Goal: Task Accomplishment & Management: Use online tool/utility

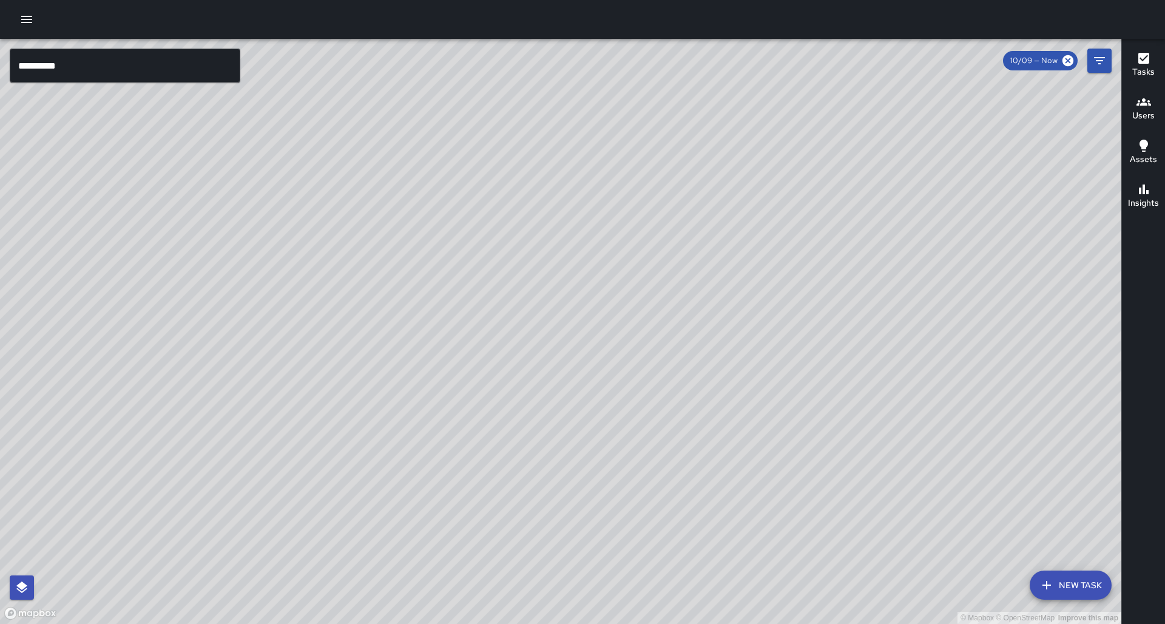
scroll to position [10, 0]
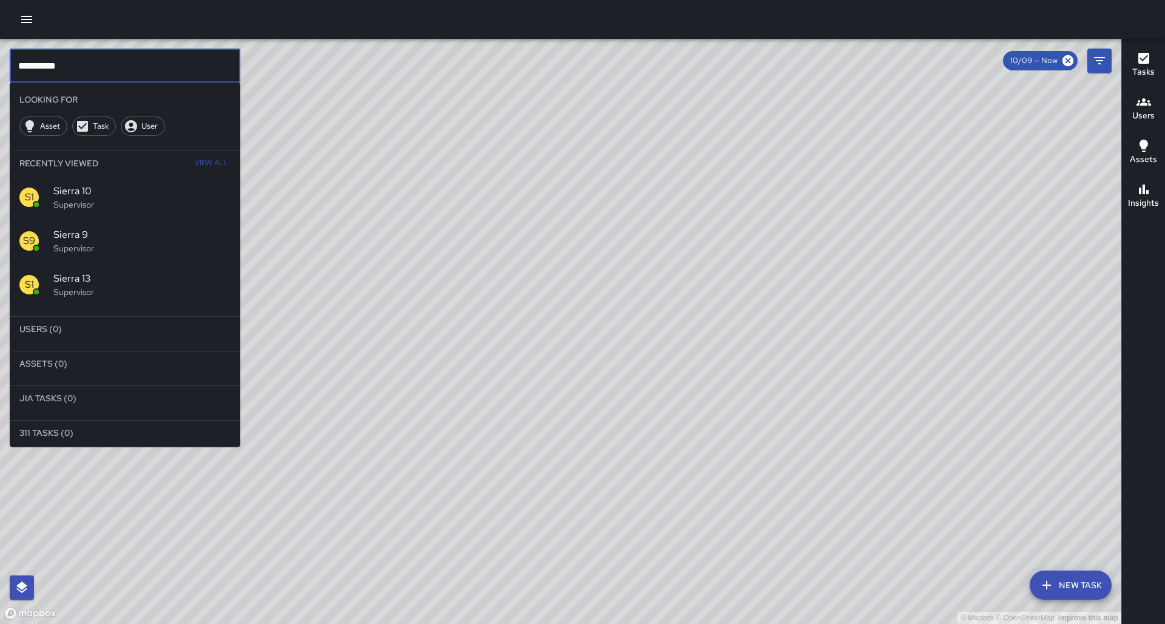
click at [153, 63] on input "**********" at bounding box center [125, 66] width 231 height 34
click at [109, 198] on p "Supervisor" at bounding box center [141, 204] width 177 height 12
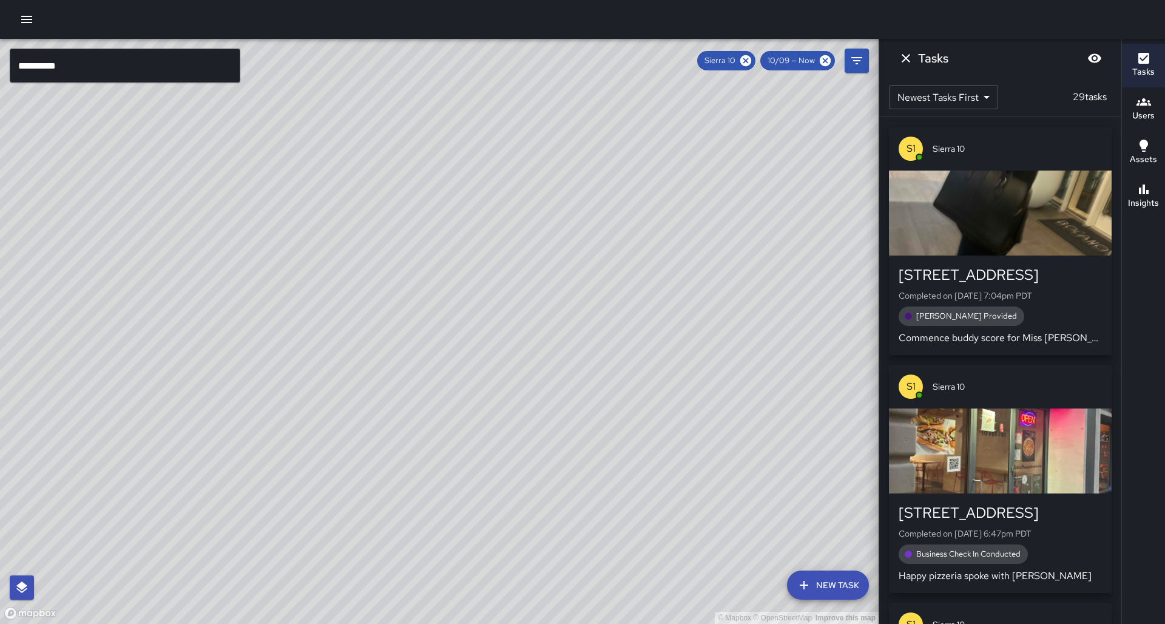
drag, startPoint x: 374, startPoint y: 298, endPoint x: 363, endPoint y: 291, distance: 13.6
click at [363, 291] on div "© Mapbox © OpenStreetMap Improve this map" at bounding box center [439, 331] width 879 height 585
click at [383, 266] on div "© Mapbox © OpenStreetMap Improve this map" at bounding box center [439, 331] width 879 height 585
drag, startPoint x: 1153, startPoint y: 180, endPoint x: 1157, endPoint y: 166, distance: 14.6
click at [1153, 180] on button "Insights" at bounding box center [1143, 197] width 43 height 44
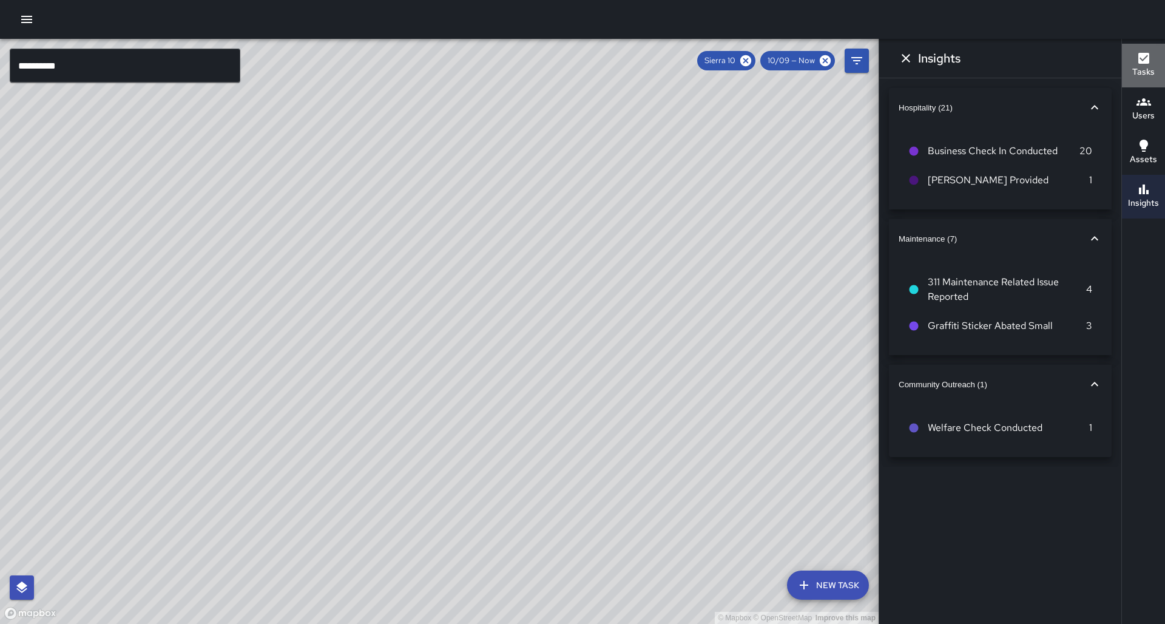
click at [1145, 66] on icon "button" at bounding box center [1144, 58] width 15 height 15
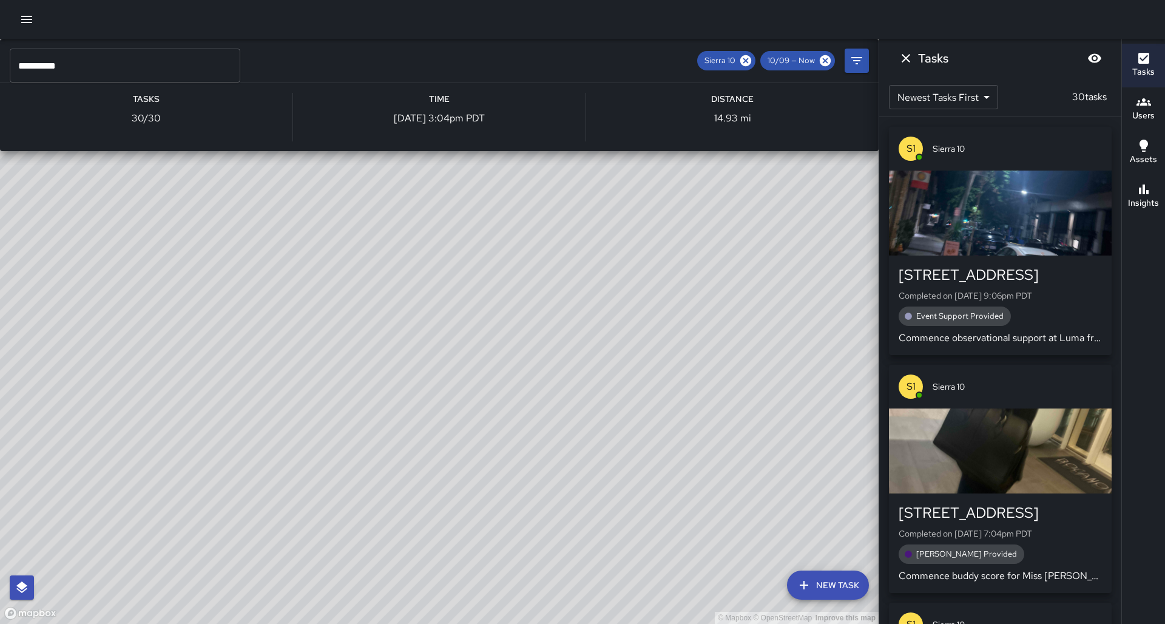
drag, startPoint x: 356, startPoint y: 226, endPoint x: 346, endPoint y: 297, distance: 71.1
click at [346, 297] on div "© Mapbox © OpenStreetMap Improve this map S1 Sierra 10 Supervisor Tasks 30 / 30…" at bounding box center [439, 331] width 879 height 585
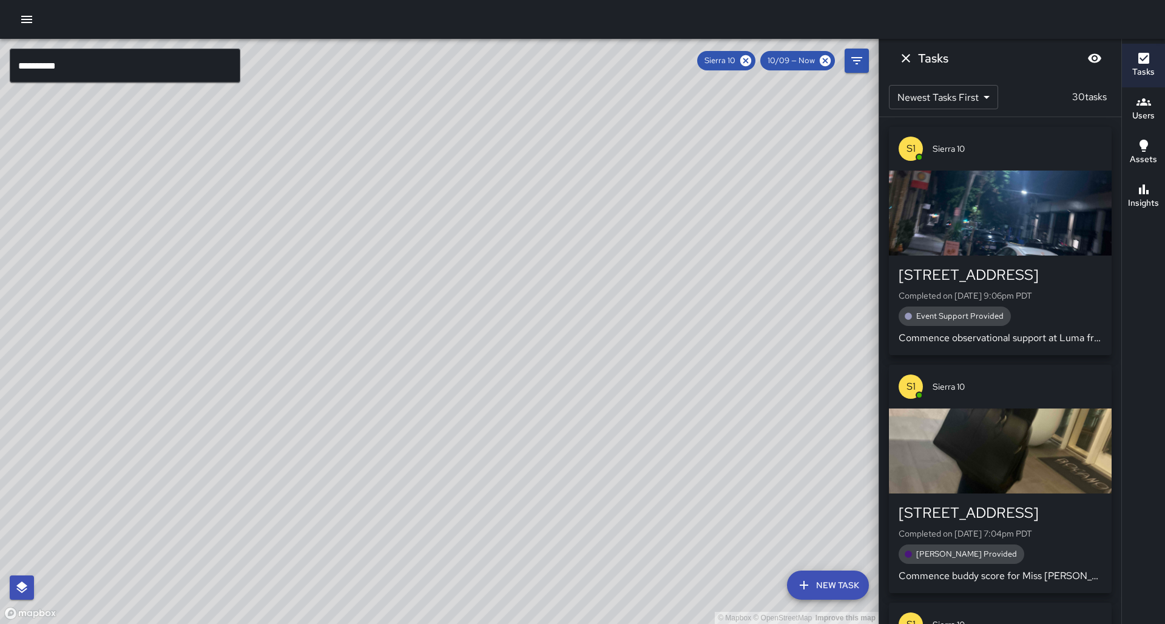
drag, startPoint x: 365, startPoint y: 390, endPoint x: 330, endPoint y: 353, distance: 51.1
click at [330, 353] on div "© Mapbox © OpenStreetMap Improve this map" at bounding box center [439, 331] width 879 height 585
click at [1148, 201] on h6 "Insights" at bounding box center [1143, 203] width 31 height 13
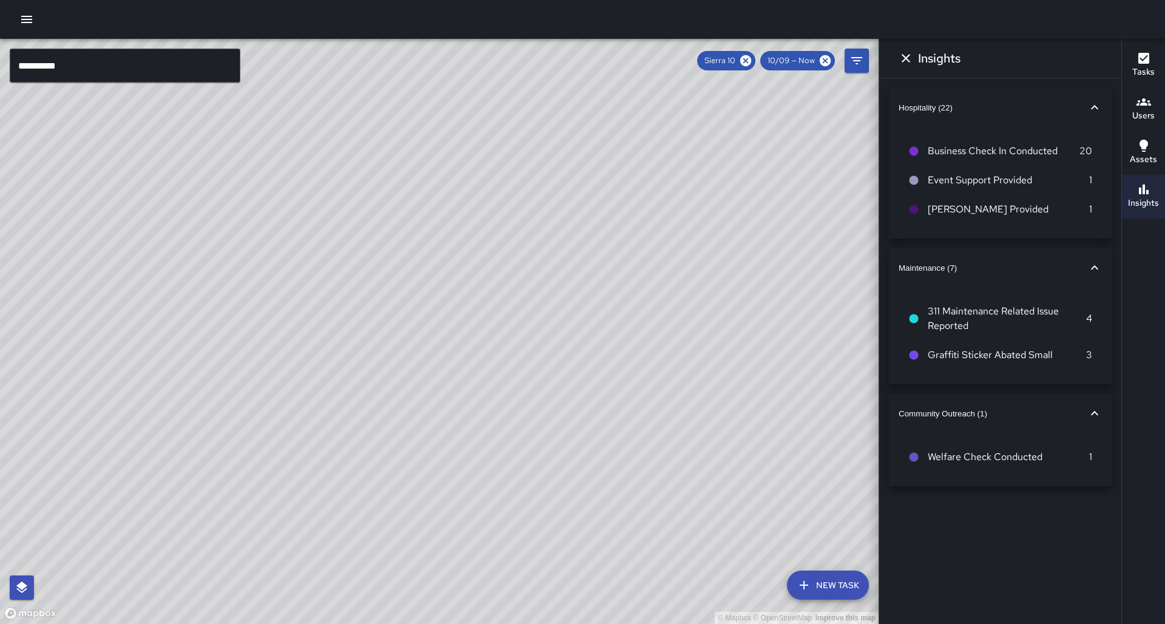
scroll to position [0, 0]
click at [753, 63] on icon at bounding box center [745, 60] width 13 height 13
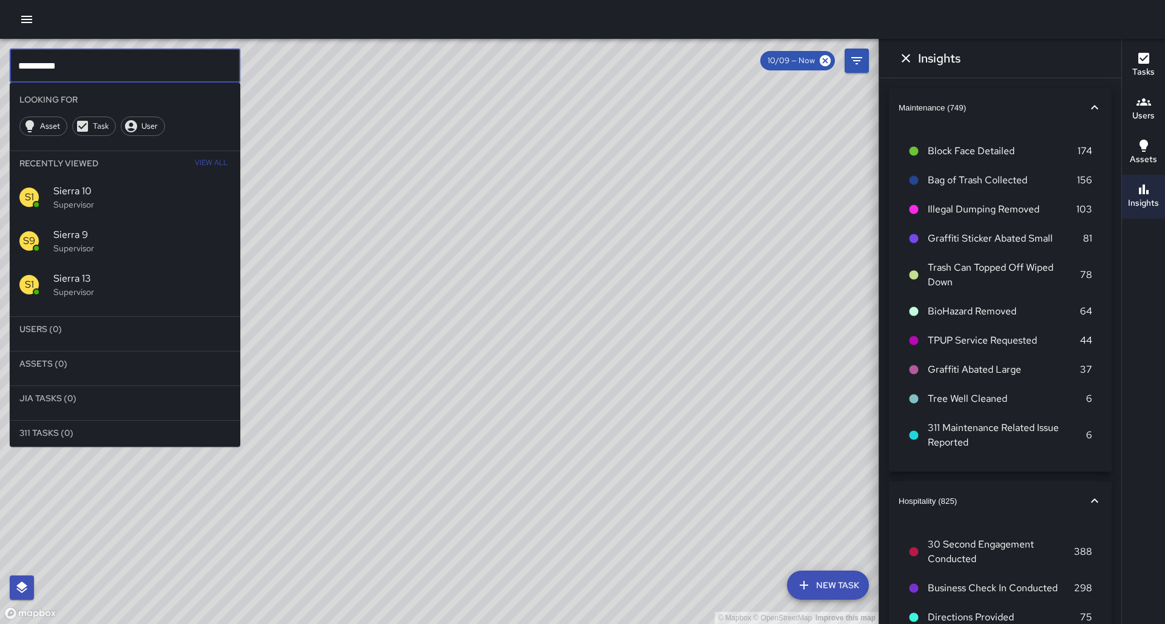
click at [118, 62] on input "**********" at bounding box center [125, 66] width 231 height 34
click at [103, 198] on p "Supervisor" at bounding box center [141, 204] width 177 height 12
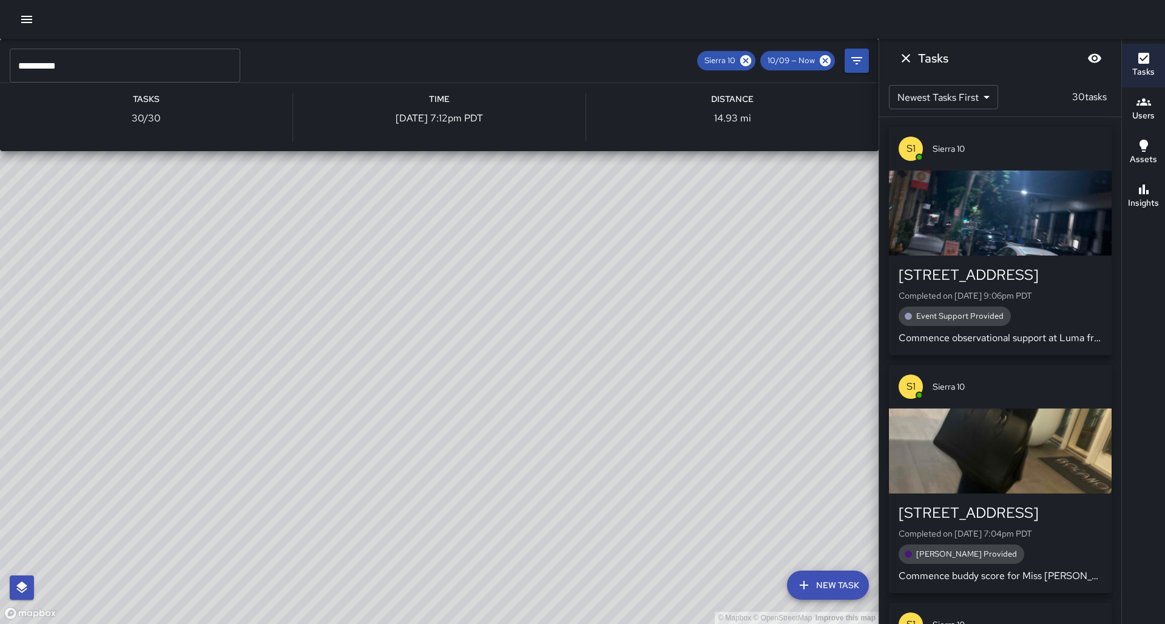
drag, startPoint x: 271, startPoint y: 269, endPoint x: 331, endPoint y: 250, distance: 62.6
click at [337, 248] on div "© Mapbox © OpenStreetMap Improve this map S1 Sierra 10 Supervisor Tasks 30 / 30…" at bounding box center [439, 331] width 879 height 585
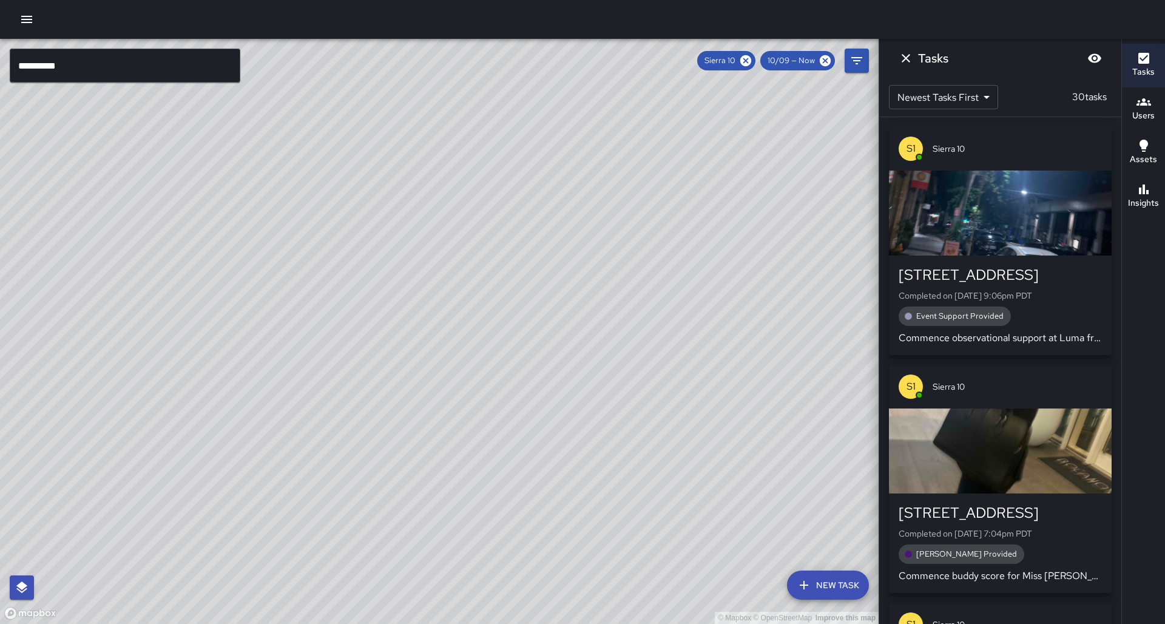
drag, startPoint x: 461, startPoint y: 245, endPoint x: 465, endPoint y: 259, distance: 14.4
click at [464, 258] on div "© Mapbox © OpenStreetMap Improve this map" at bounding box center [439, 331] width 879 height 585
drag, startPoint x: 237, startPoint y: 256, endPoint x: 333, endPoint y: 220, distance: 102.9
click at [279, 257] on div "© Mapbox © OpenStreetMap Improve this map" at bounding box center [439, 331] width 879 height 585
click at [344, 266] on div "© Mapbox © OpenStreetMap Improve this map" at bounding box center [439, 331] width 879 height 585
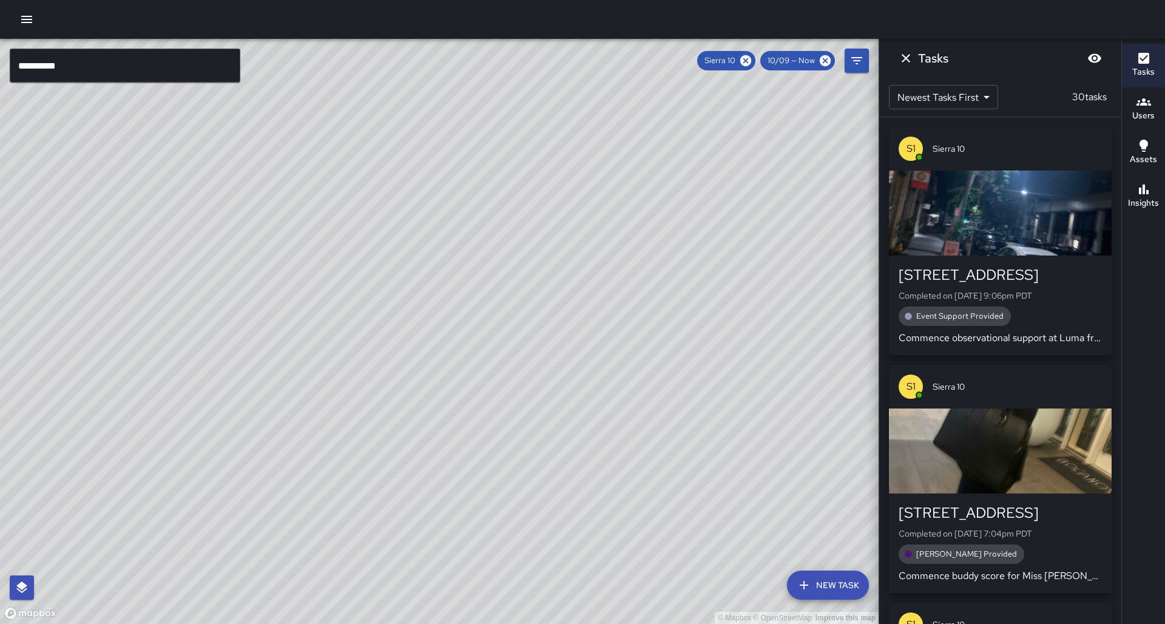
drag, startPoint x: 491, startPoint y: 271, endPoint x: 475, endPoint y: 279, distance: 17.4
click at [504, 266] on div "© Mapbox © OpenStreetMap Improve this map" at bounding box center [439, 331] width 879 height 585
drag, startPoint x: 377, startPoint y: 302, endPoint x: 384, endPoint y: 291, distance: 12.8
click at [384, 291] on div "© Mapbox © OpenStreetMap Improve this map" at bounding box center [439, 331] width 879 height 585
click at [130, 73] on input "**********" at bounding box center [125, 66] width 231 height 34
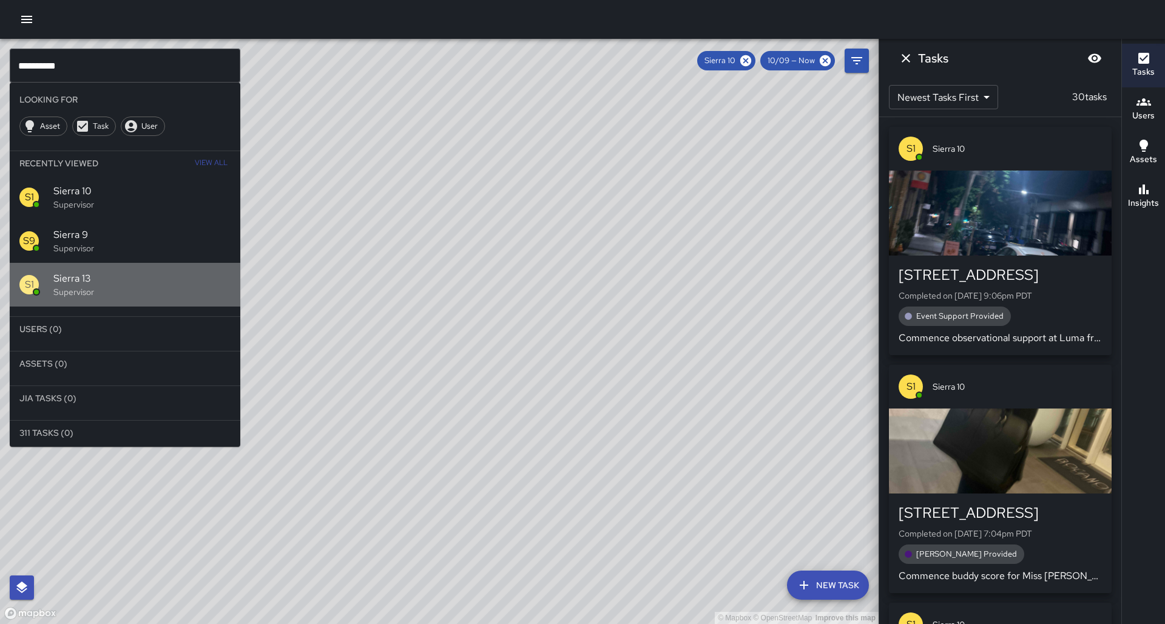
click at [94, 286] on p "Supervisor" at bounding box center [141, 292] width 177 height 12
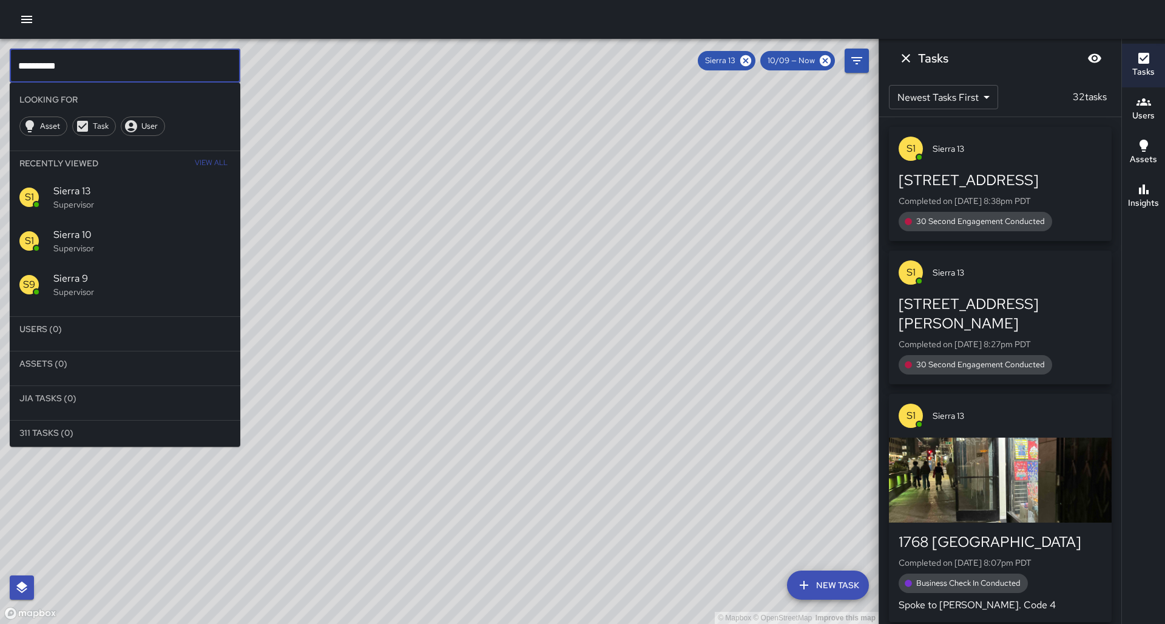
click at [104, 68] on input "**********" at bounding box center [125, 66] width 231 height 34
type input "*"
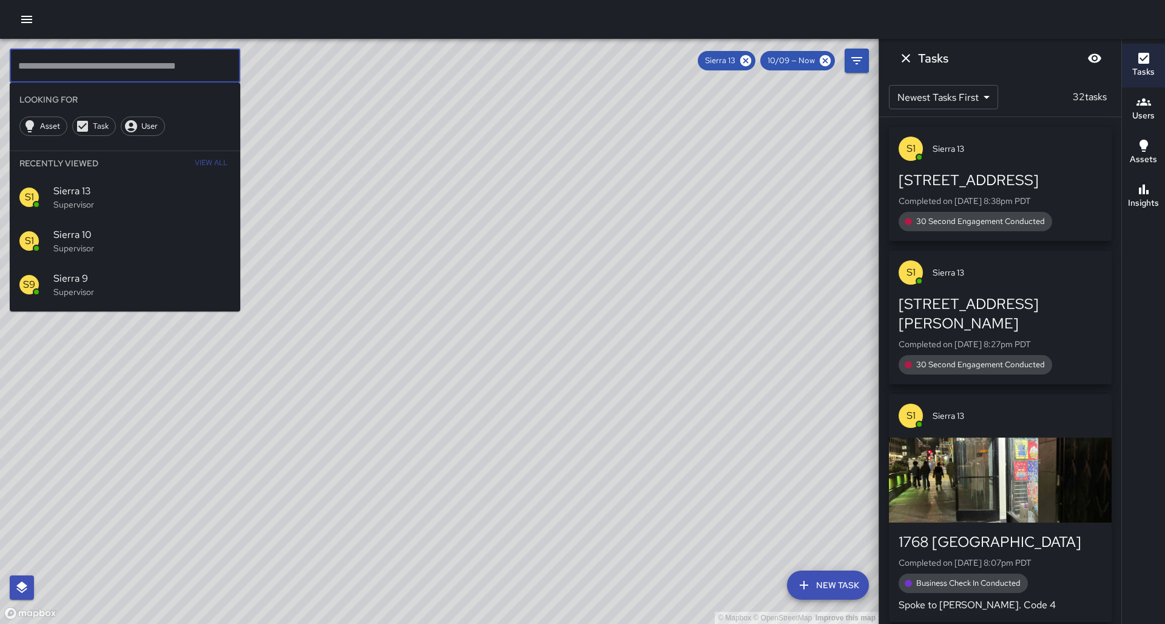
click at [84, 184] on span "Sierra 13" at bounding box center [141, 191] width 177 height 15
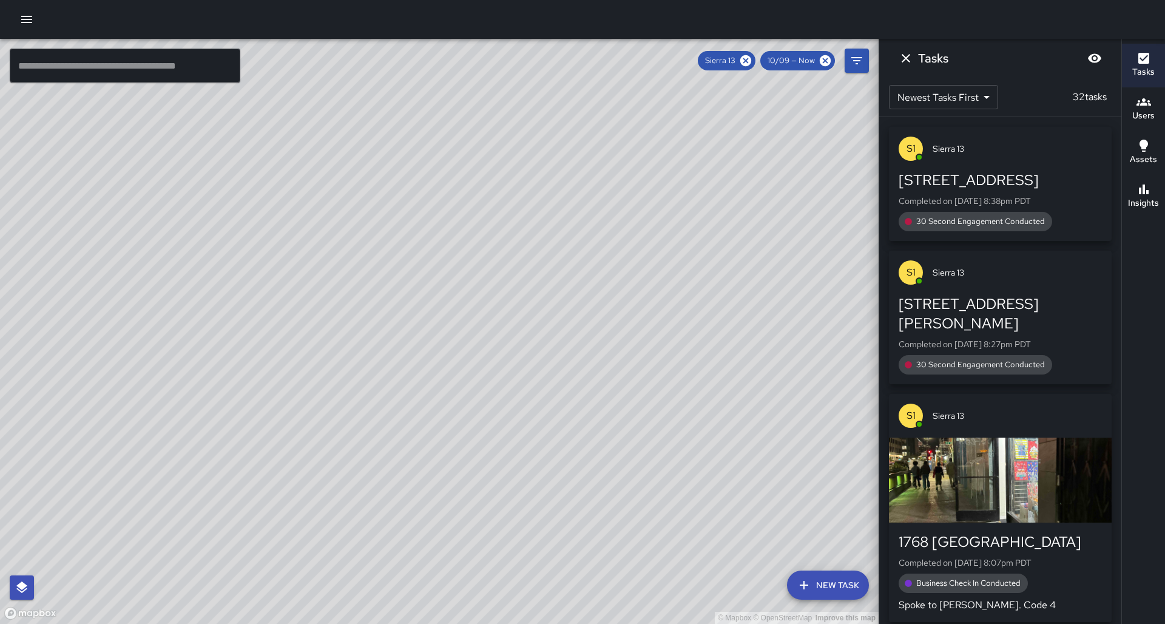
drag, startPoint x: 303, startPoint y: 263, endPoint x: 191, endPoint y: 259, distance: 112.3
click at [191, 259] on div "© Mapbox © OpenStreetMap Improve this map" at bounding box center [439, 331] width 879 height 585
click at [1147, 194] on icon "button" at bounding box center [1144, 190] width 10 height 10
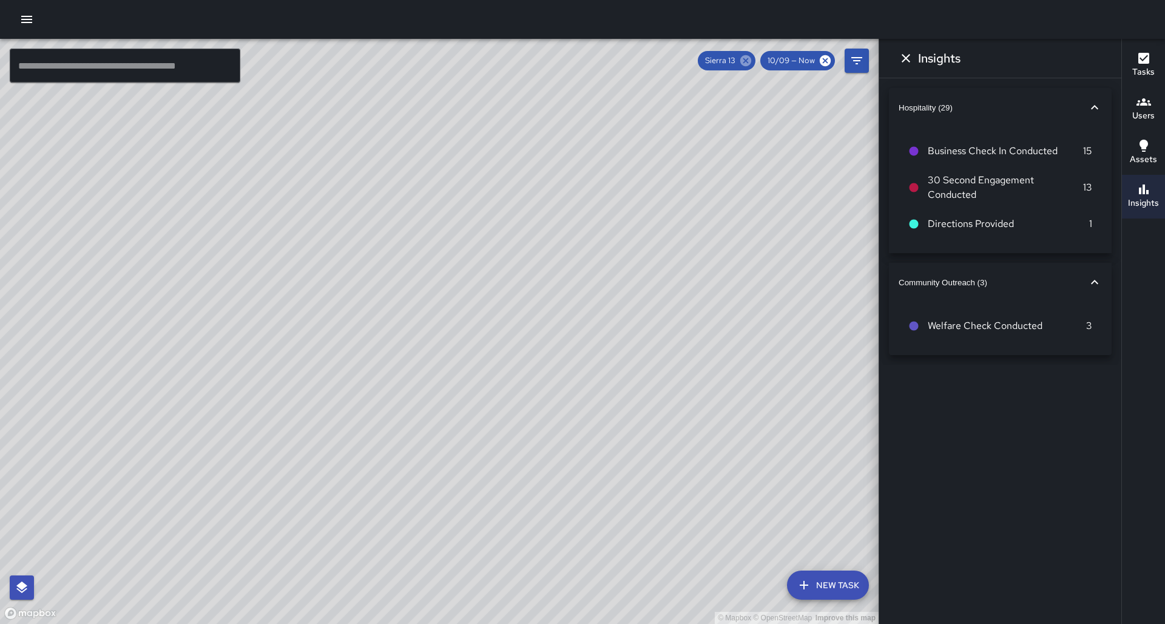
click at [751, 64] on icon at bounding box center [745, 60] width 11 height 11
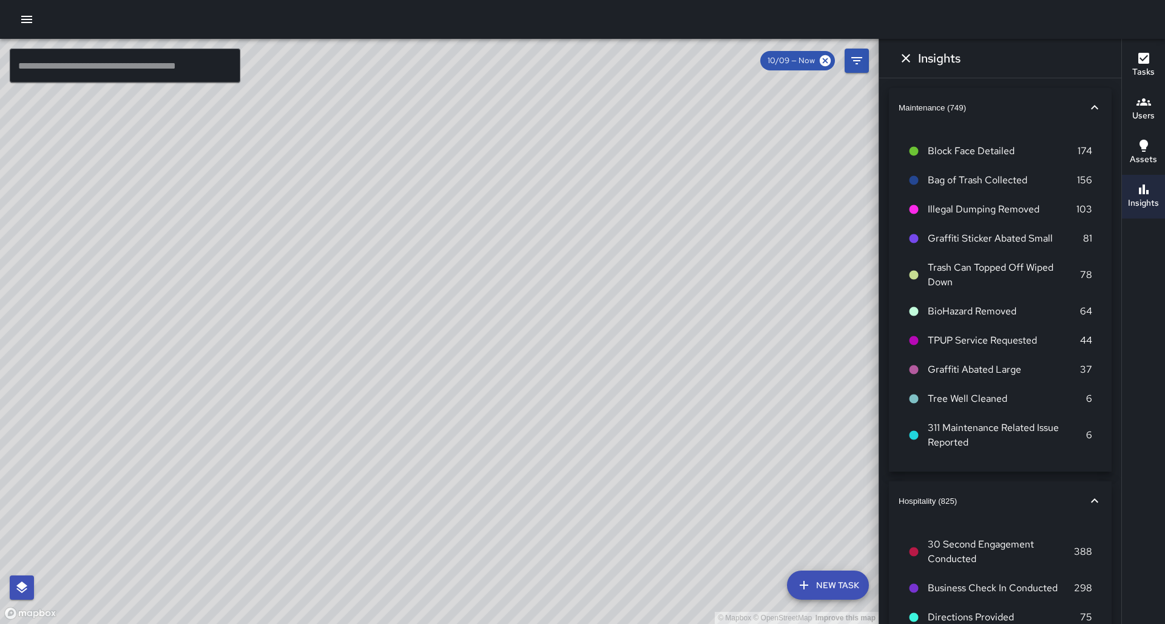
drag, startPoint x: 356, startPoint y: 295, endPoint x: 364, endPoint y: 294, distance: 7.4
click at [364, 294] on div "© Mapbox © OpenStreetMap Improve this map" at bounding box center [439, 331] width 879 height 585
click at [130, 74] on input "text" at bounding box center [125, 66] width 231 height 34
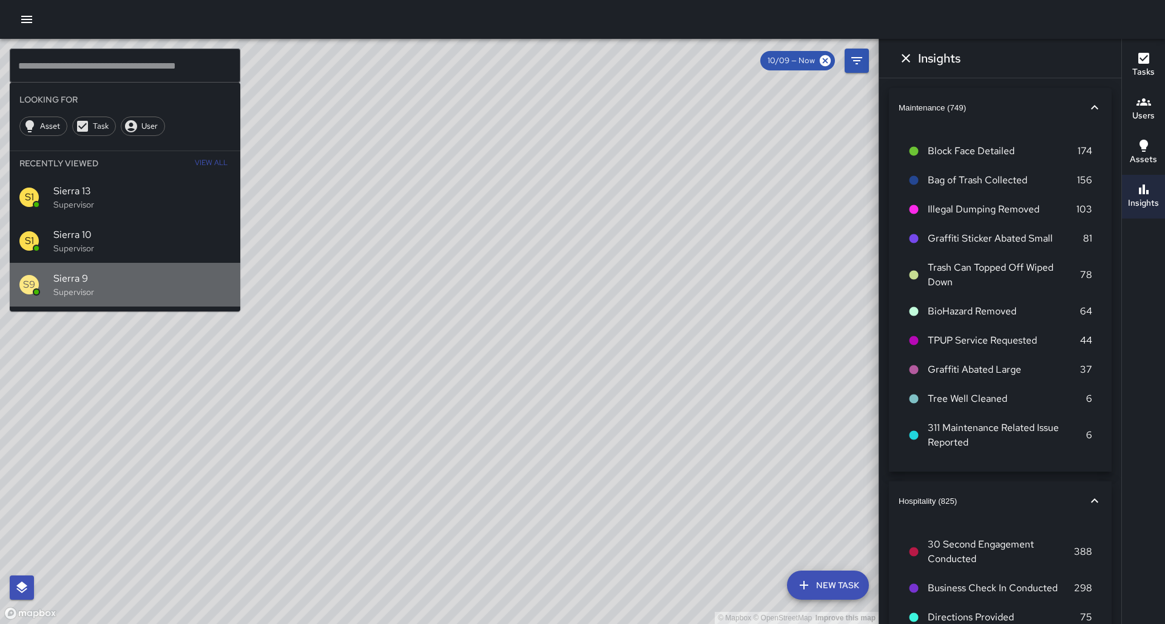
click at [92, 286] on p "Supervisor" at bounding box center [141, 292] width 177 height 12
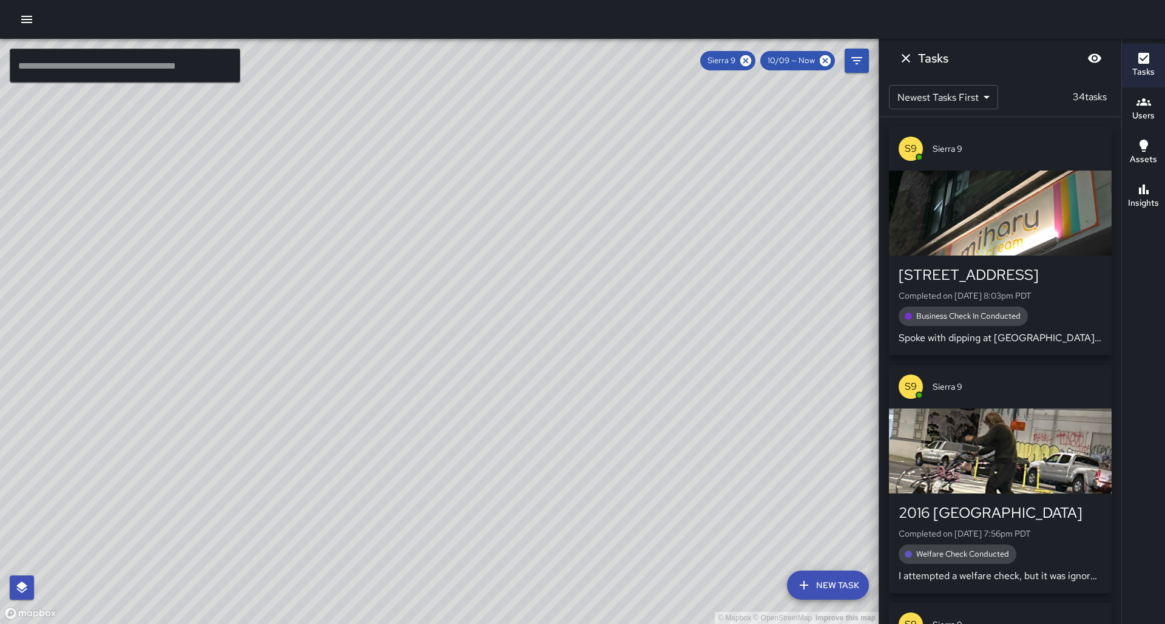
drag, startPoint x: 435, startPoint y: 250, endPoint x: 316, endPoint y: 226, distance: 121.4
click at [316, 226] on div "© Mapbox © OpenStreetMap Improve this map" at bounding box center [439, 331] width 879 height 585
click at [1144, 205] on h6 "Insights" at bounding box center [1143, 203] width 31 height 13
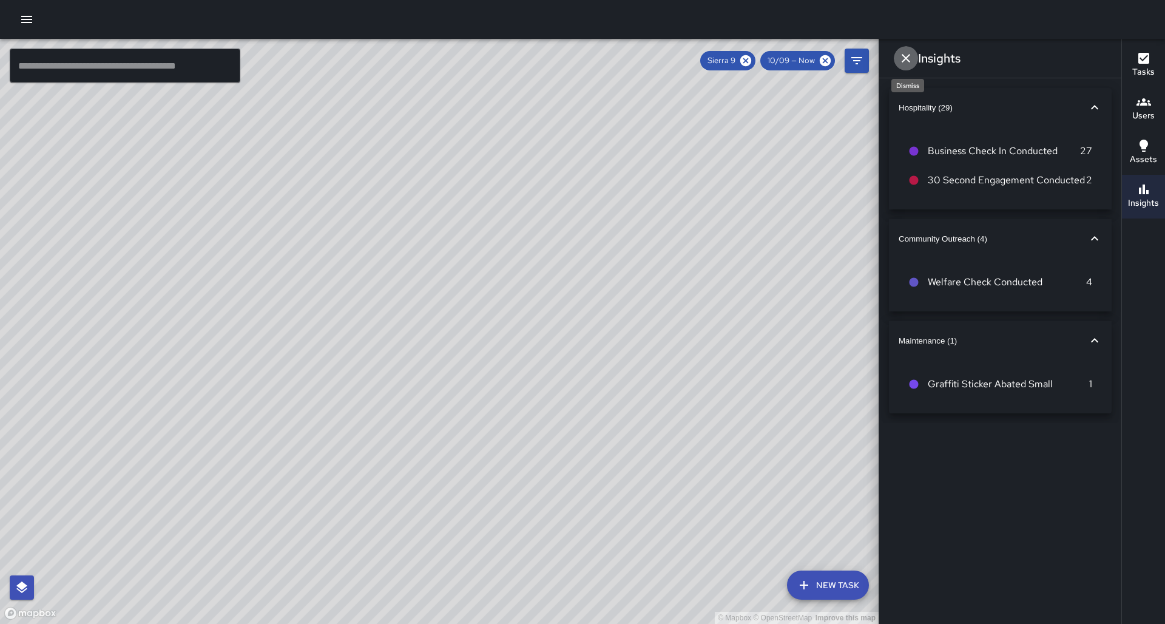
click at [908, 58] on icon "Dismiss" at bounding box center [906, 58] width 15 height 15
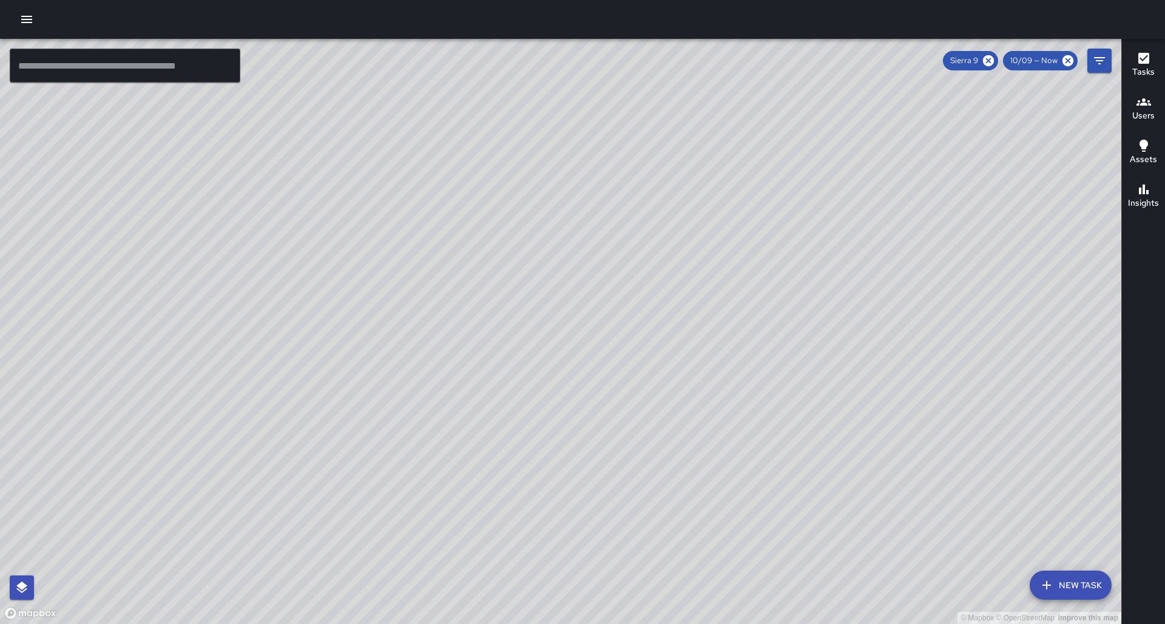
click at [103, 74] on input "text" at bounding box center [125, 66] width 231 height 34
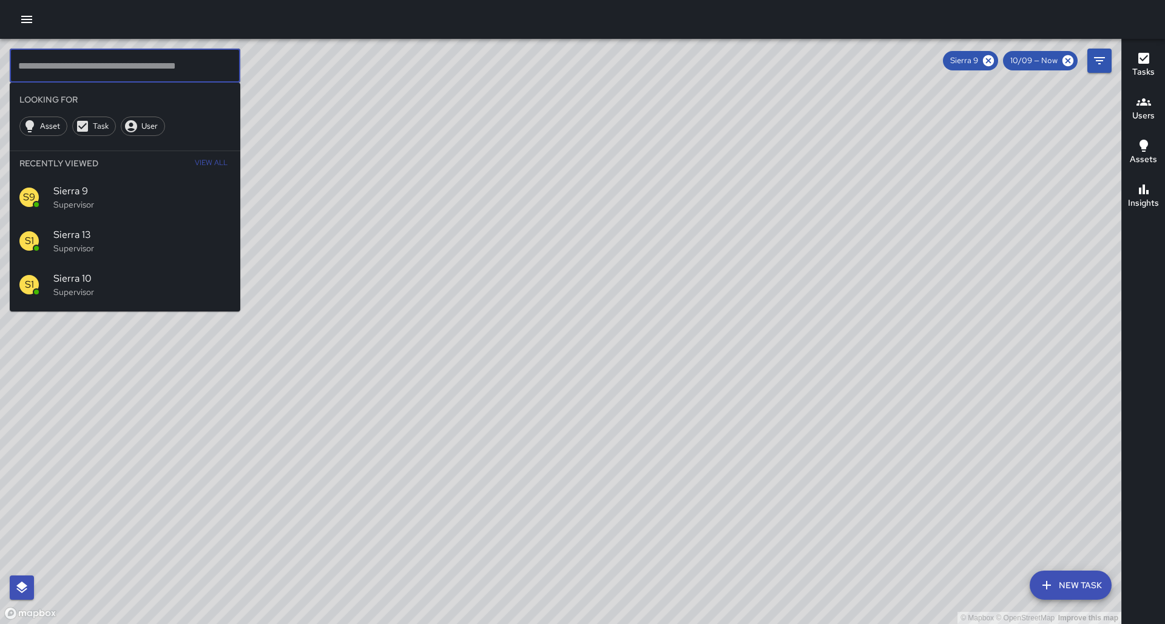
click at [81, 286] on p "Supervisor" at bounding box center [141, 292] width 177 height 12
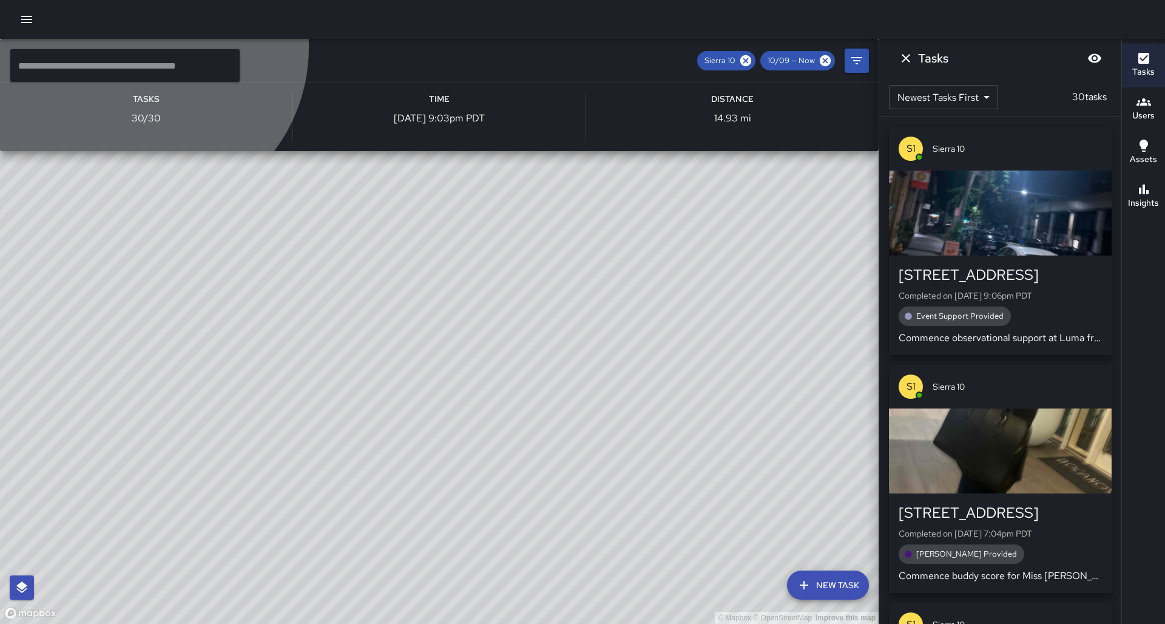
drag, startPoint x: 245, startPoint y: 265, endPoint x: 341, endPoint y: 351, distance: 128.5
click at [328, 83] on div "S1 Sierra 10 Supervisor" at bounding box center [439, 61] width 879 height 44
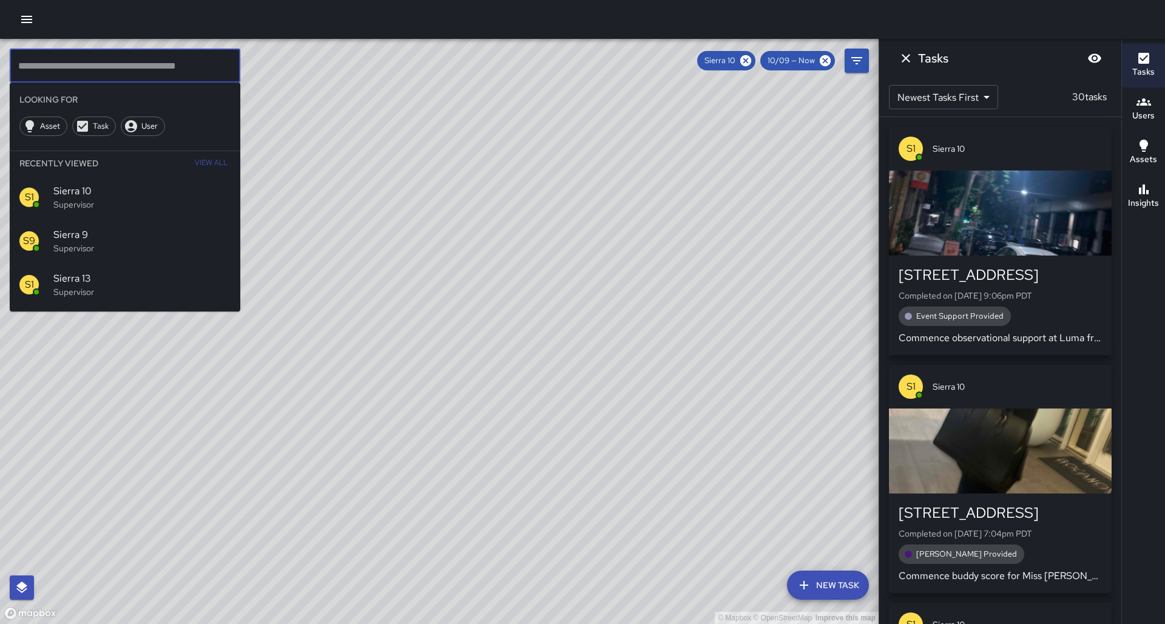
click at [128, 71] on input "text" at bounding box center [125, 66] width 231 height 34
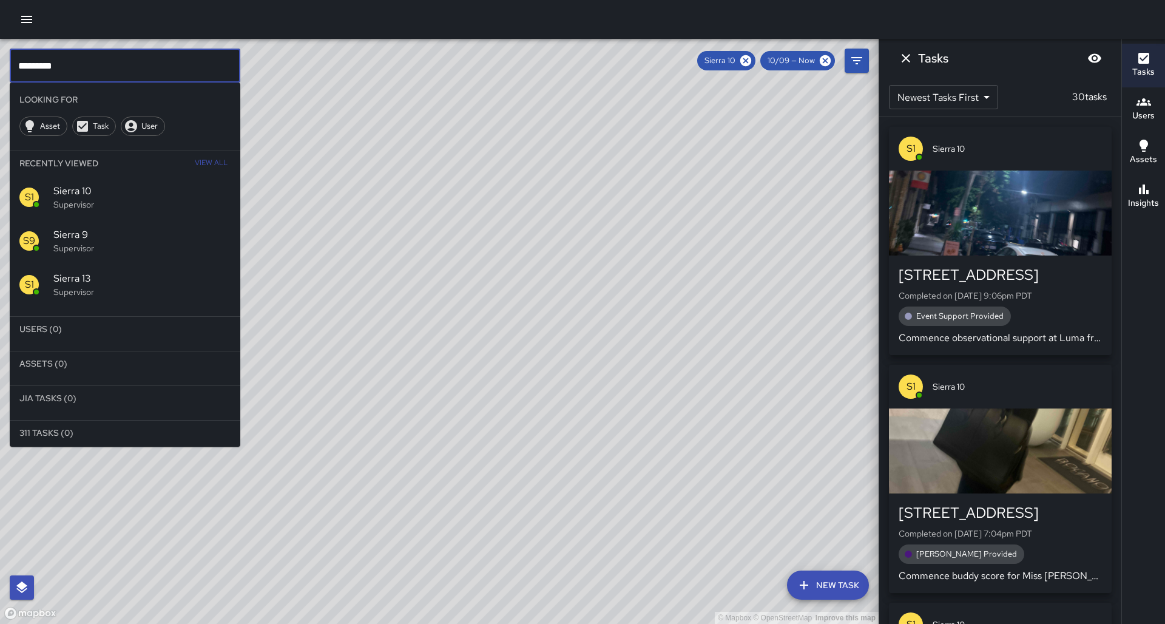
click at [144, 271] on span "Sierra 13" at bounding box center [141, 278] width 177 height 15
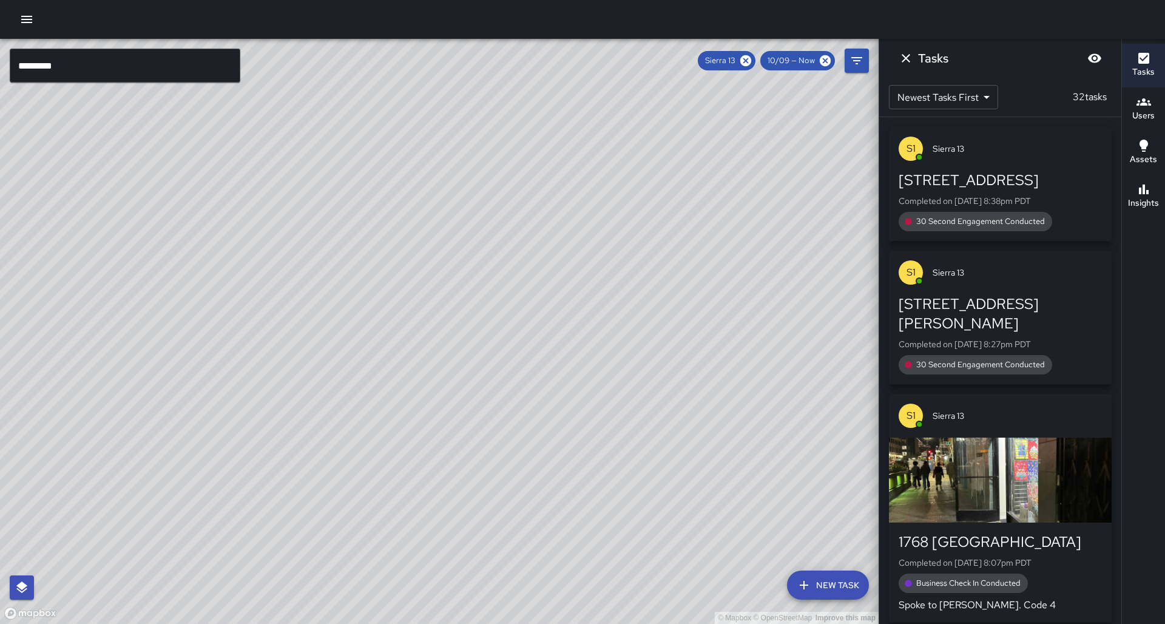
drag, startPoint x: 221, startPoint y: 387, endPoint x: 271, endPoint y: 303, distance: 97.7
click at [271, 303] on div "© Mapbox © OpenStreetMap Improve this map" at bounding box center [439, 331] width 879 height 585
click at [143, 77] on input "*********" at bounding box center [125, 66] width 231 height 34
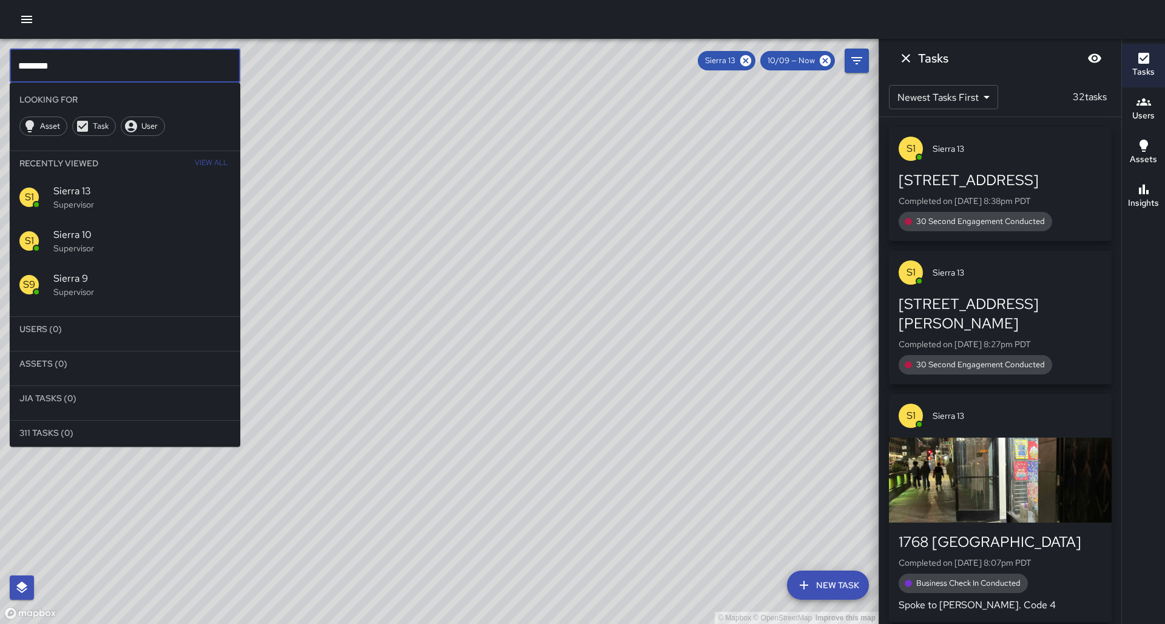
click at [751, 61] on icon at bounding box center [745, 60] width 11 height 11
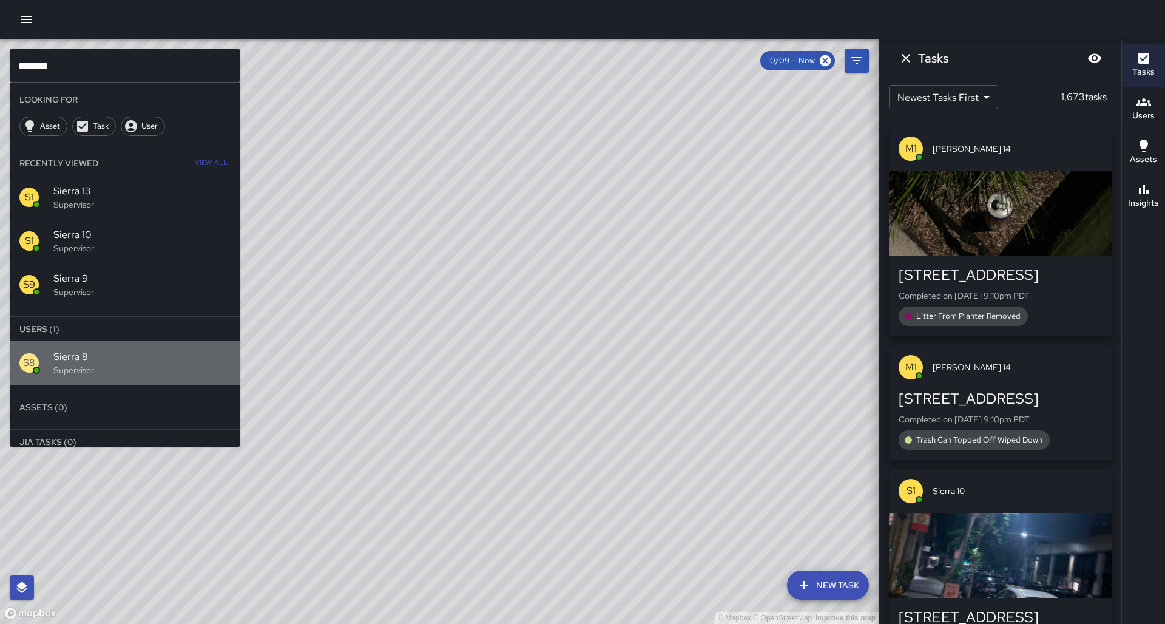
click at [101, 364] on p "Supervisor" at bounding box center [141, 370] width 177 height 12
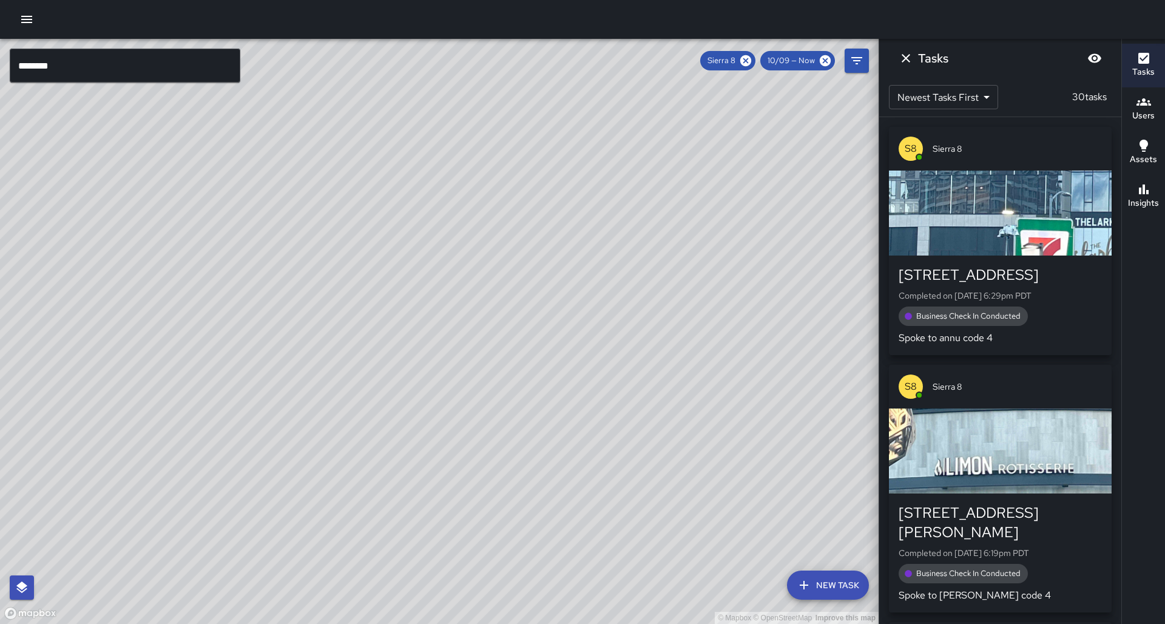
drag, startPoint x: 269, startPoint y: 377, endPoint x: 181, endPoint y: 464, distance: 123.2
click at [181, 464] on div "© Mapbox © OpenStreetMap Improve this map" at bounding box center [439, 331] width 879 height 585
drag, startPoint x: 350, startPoint y: 269, endPoint x: 251, endPoint y: 330, distance: 116.6
click at [251, 330] on div "© Mapbox © OpenStreetMap Improve this map" at bounding box center [439, 331] width 879 height 585
drag, startPoint x: 354, startPoint y: 281, endPoint x: 277, endPoint y: 311, distance: 83.2
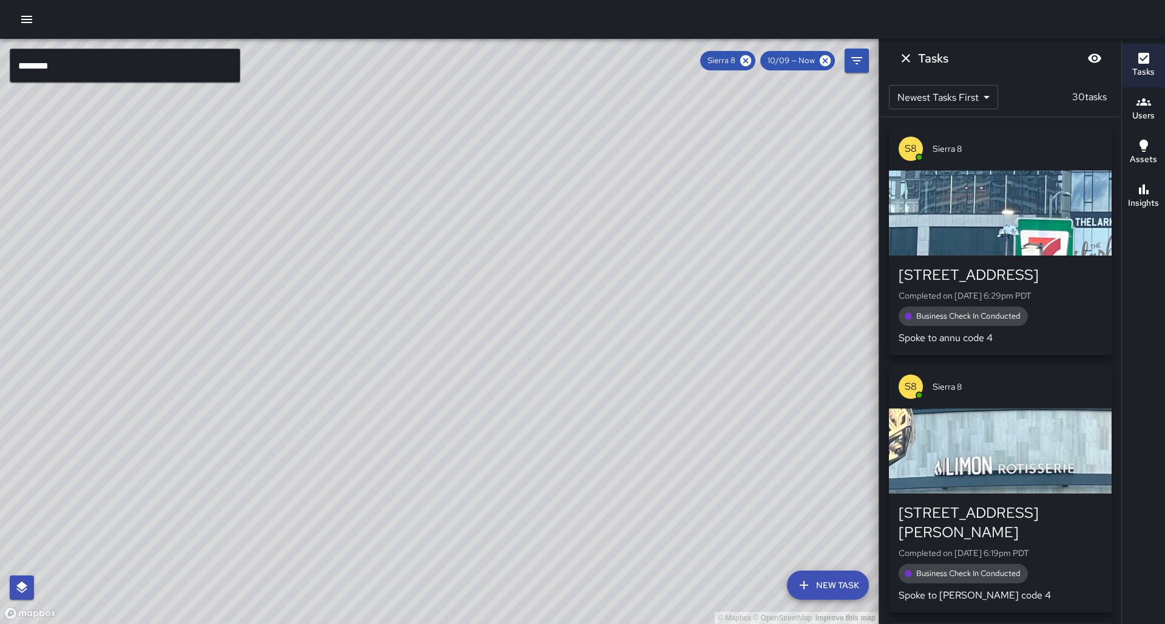
click at [277, 311] on div "© Mapbox © OpenStreetMap Improve this map" at bounding box center [439, 331] width 879 height 585
drag, startPoint x: 225, startPoint y: 316, endPoint x: 201, endPoint y: 380, distance: 68.2
click at [202, 379] on div "© Mapbox © OpenStreetMap Improve this map" at bounding box center [439, 331] width 879 height 585
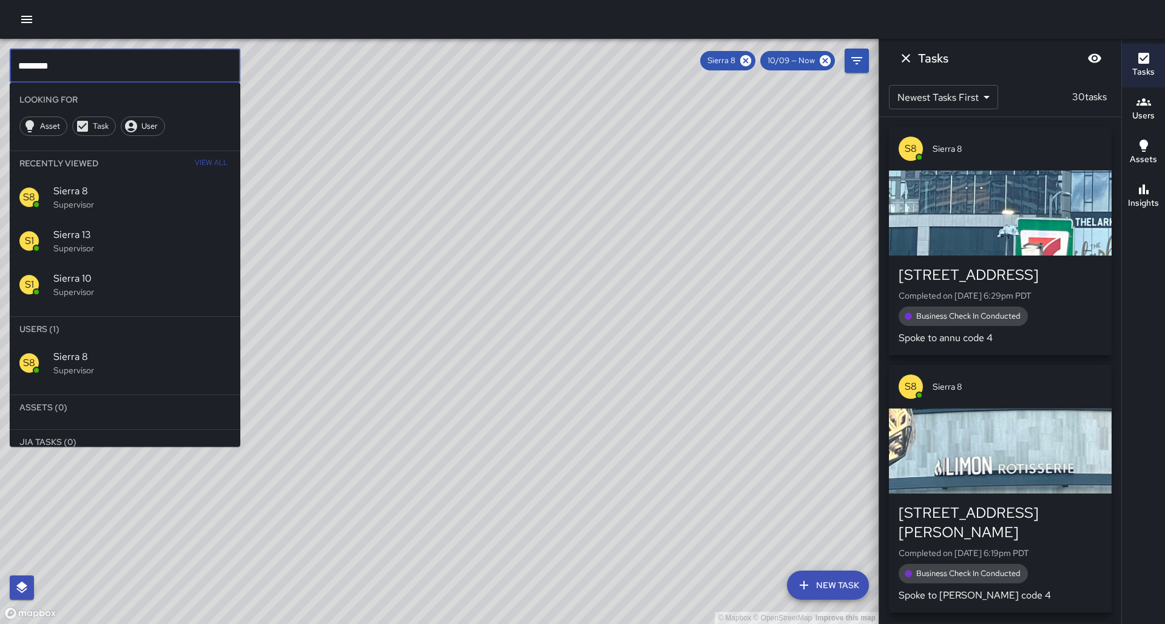
click at [87, 63] on input "********" at bounding box center [125, 66] width 231 height 34
type input "*********"
click at [751, 62] on icon at bounding box center [745, 60] width 11 height 11
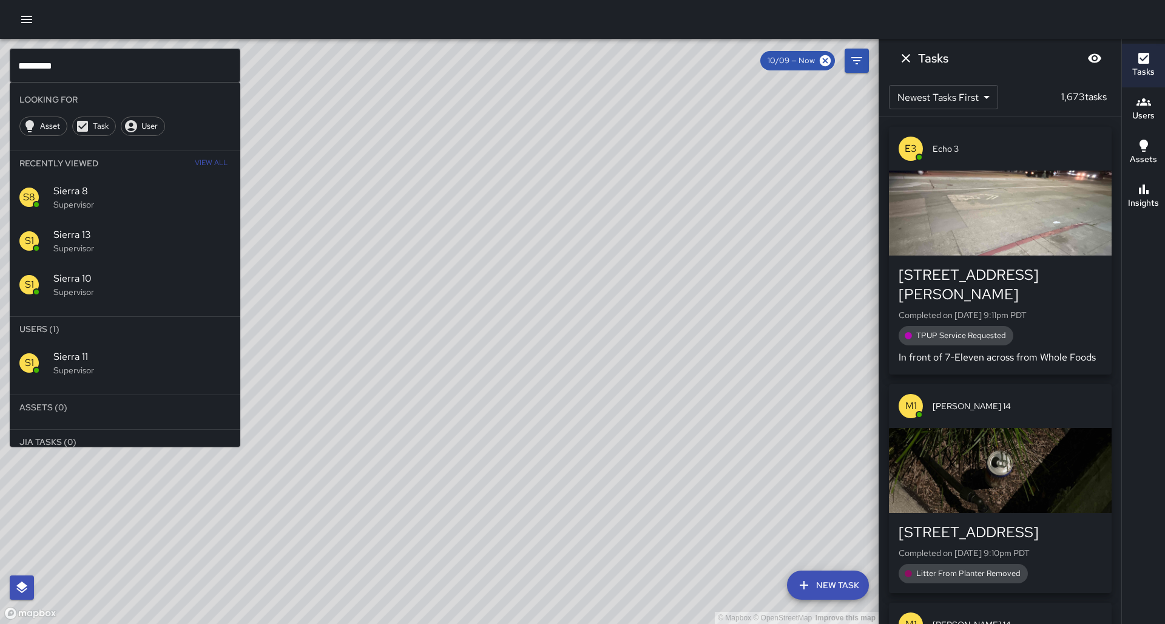
click at [154, 341] on div "S1 Sierra 11 Supervisor" at bounding box center [125, 363] width 231 height 44
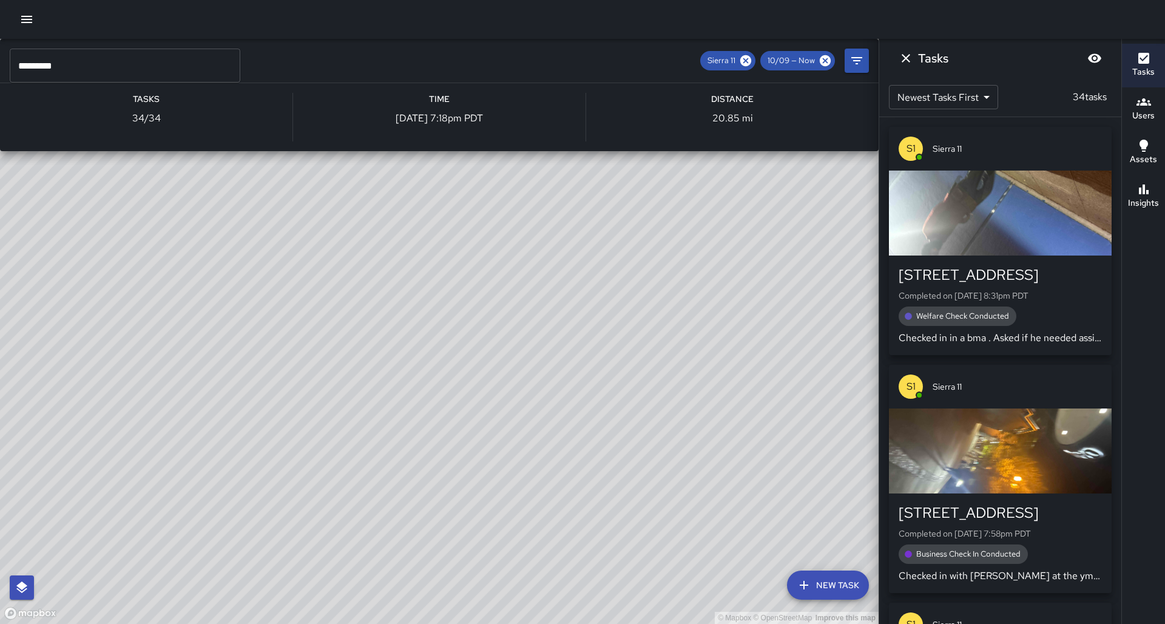
click at [198, 289] on div "© Mapbox © OpenStreetMap Improve this map S1 Sierra 11 Supervisor Tasks 34 / 34…" at bounding box center [439, 331] width 879 height 585
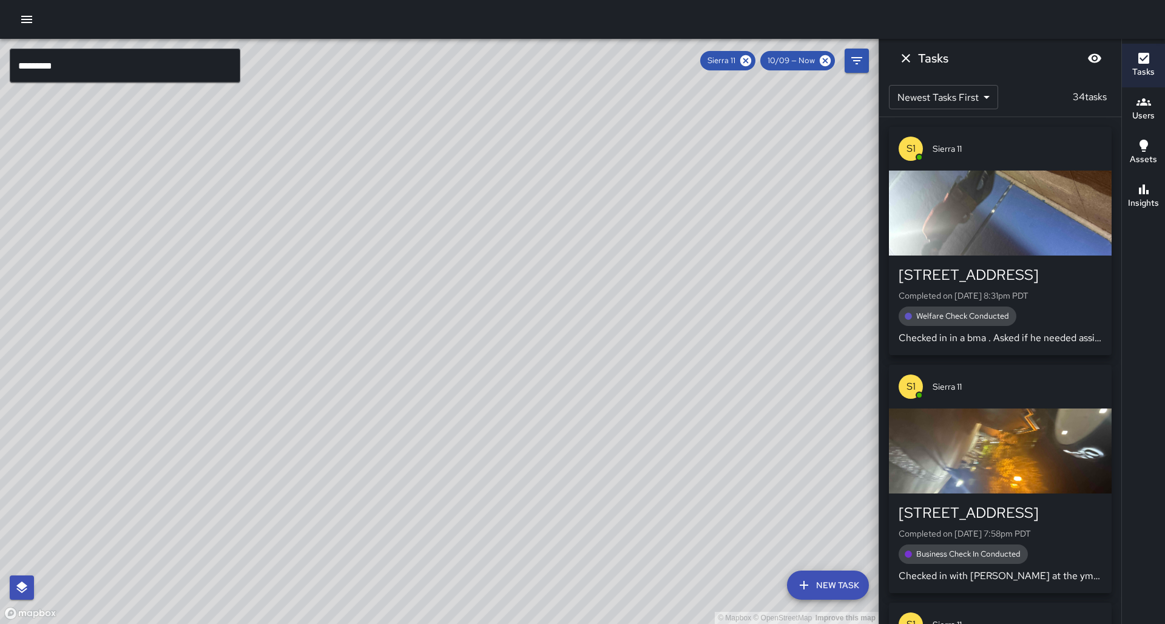
click at [1164, 202] on button "Insights" at bounding box center [1143, 197] width 43 height 44
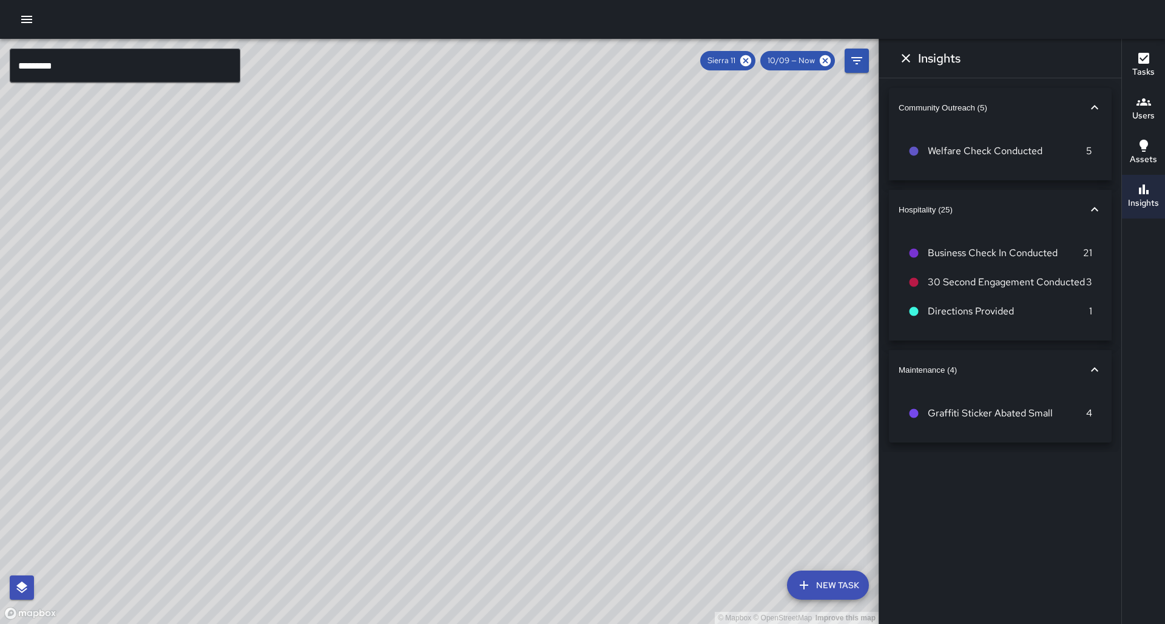
click at [1148, 66] on icon "button" at bounding box center [1144, 58] width 15 height 15
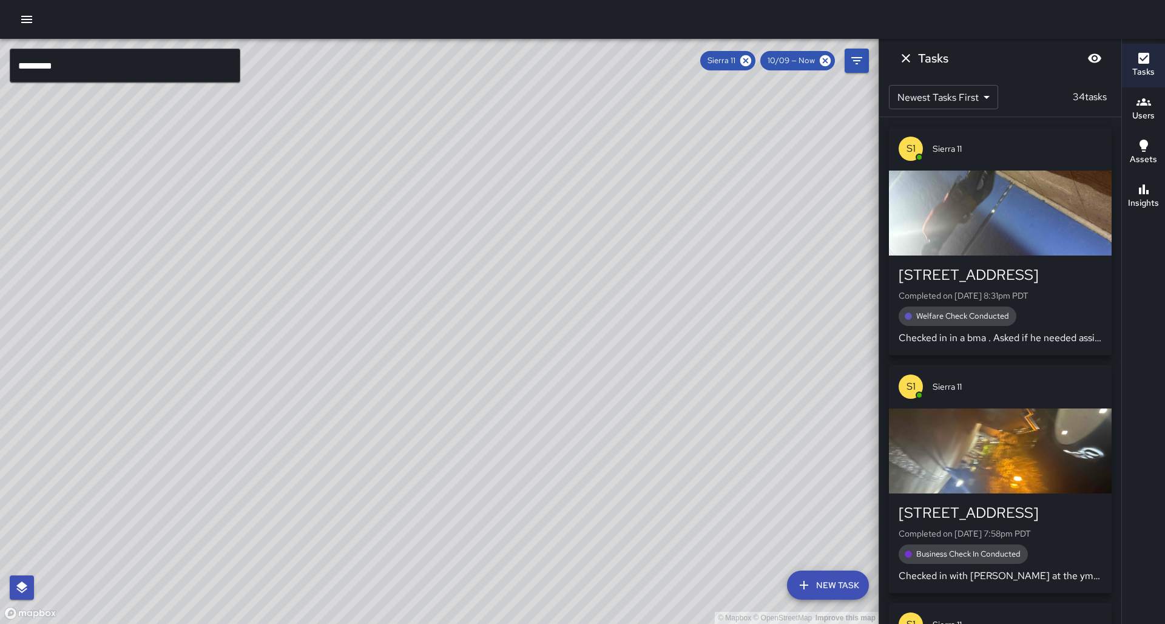
click at [1052, 164] on div "S1 Sierra 11" at bounding box center [1000, 149] width 223 height 44
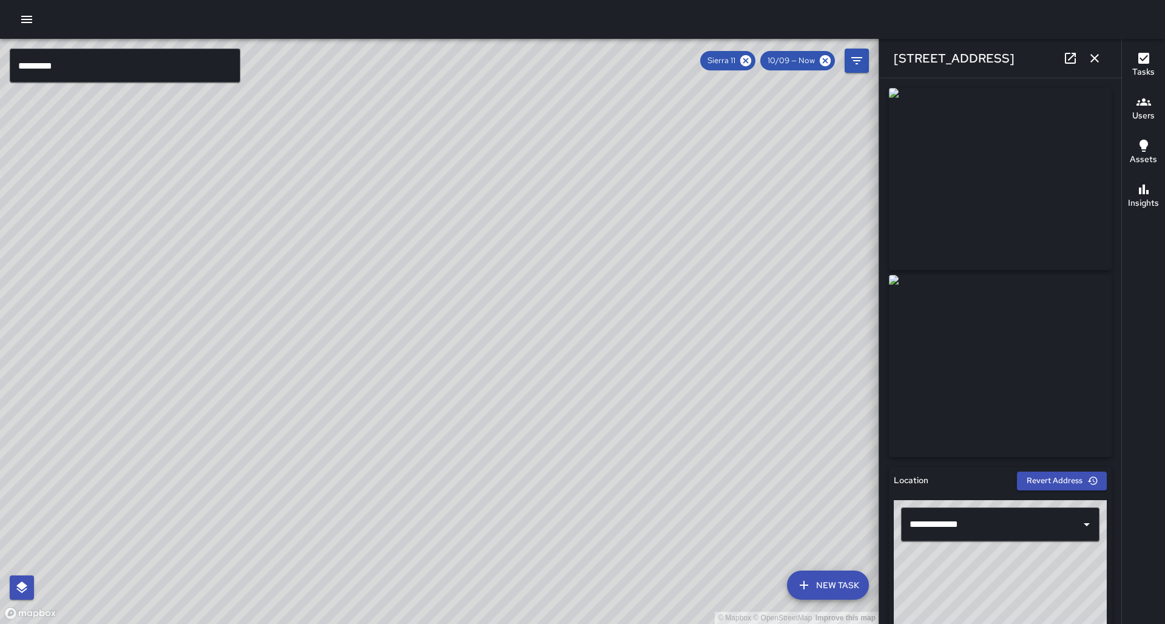
click at [1094, 63] on icon "button" at bounding box center [1095, 58] width 15 height 15
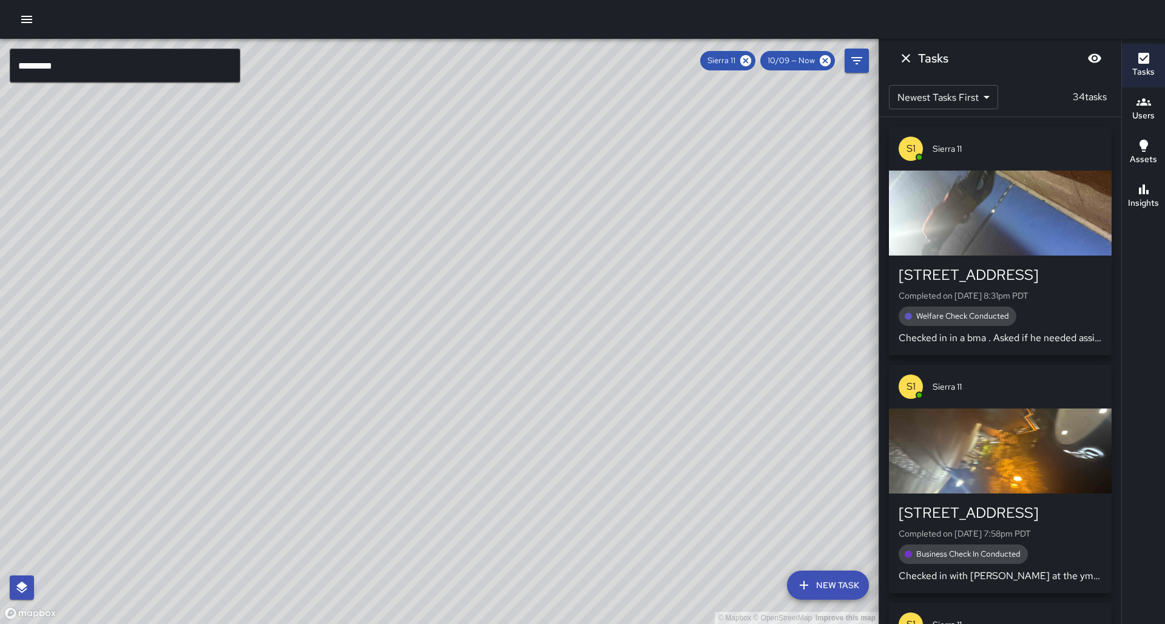
click at [1094, 63] on div "Tasks Newest Tasks First * ​ 34 tasks S1 Sierra 11 [STREET_ADDRESS] Completed o…" at bounding box center [1000, 331] width 243 height 585
click at [1009, 252] on div "button" at bounding box center [1000, 213] width 223 height 85
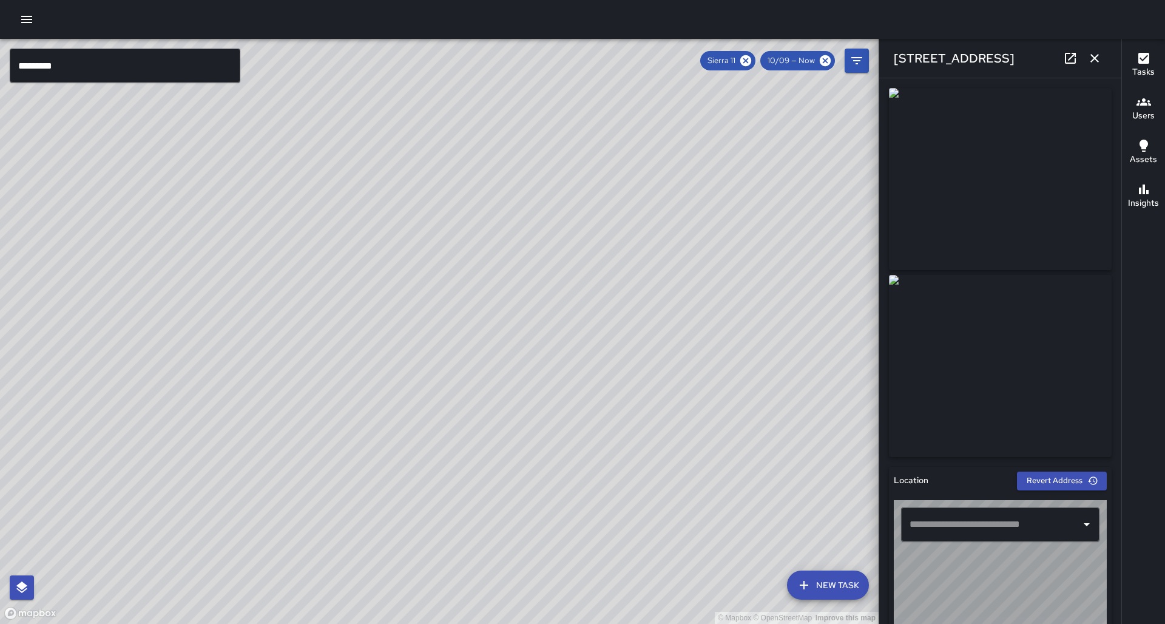
type input "**********"
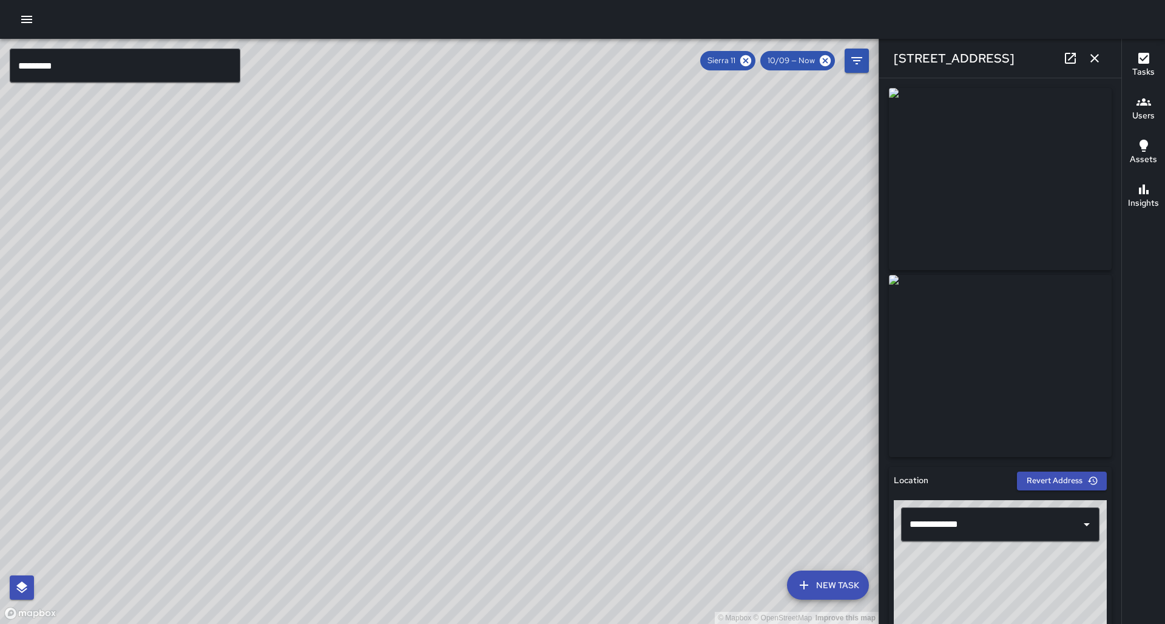
click at [1089, 62] on icon "button" at bounding box center [1095, 58] width 15 height 15
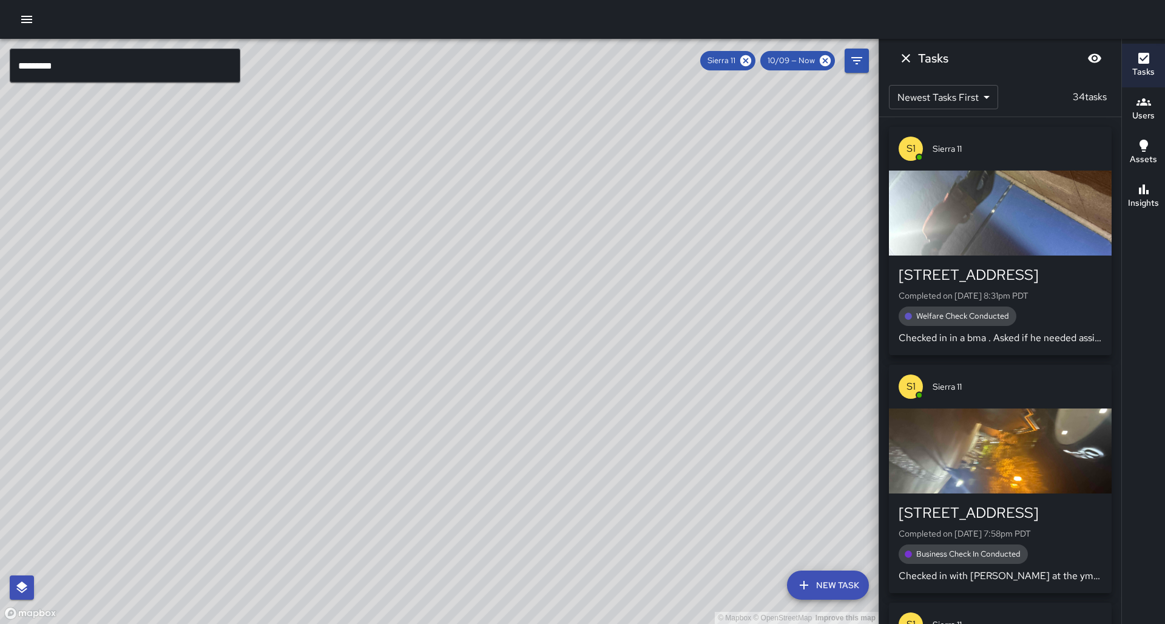
drag, startPoint x: 733, startPoint y: 244, endPoint x: 649, endPoint y: 265, distance: 86.3
click at [751, 215] on div "© Mapbox © OpenStreetMap Improve this map" at bounding box center [439, 331] width 879 height 585
drag, startPoint x: 682, startPoint y: 288, endPoint x: 584, endPoint y: 181, distance: 145.6
click at [584, 181] on div "© Mapbox © OpenStreetMap Improve this map" at bounding box center [439, 331] width 879 height 585
drag, startPoint x: 562, startPoint y: 211, endPoint x: 541, endPoint y: 212, distance: 20.7
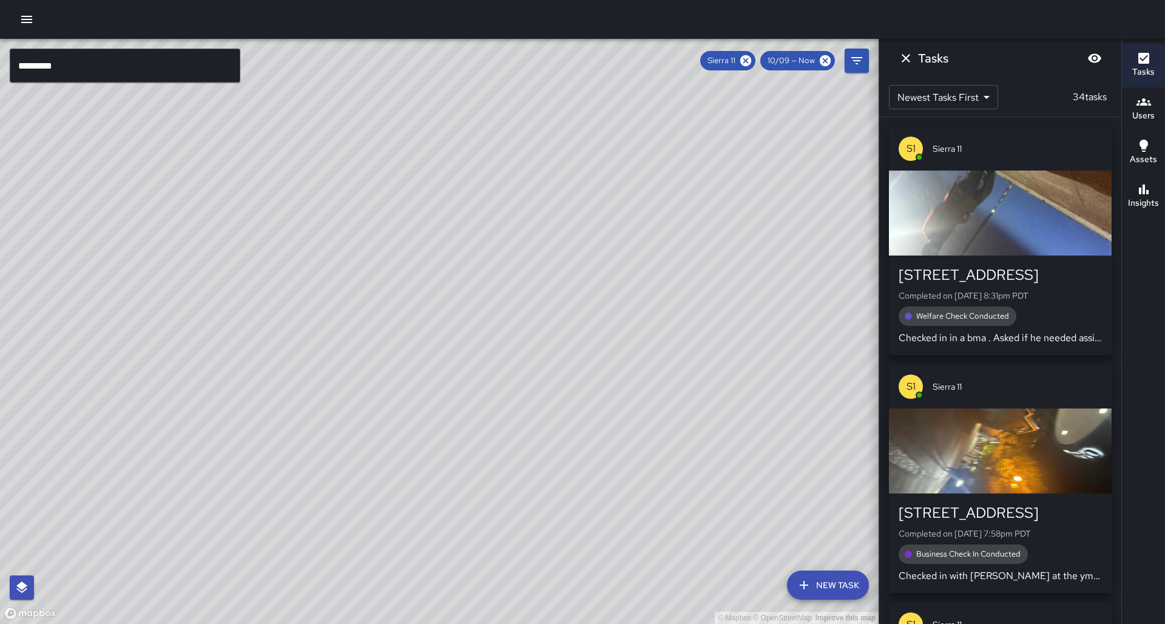
click at [541, 212] on div "© Mapbox © OpenStreetMap Improve this map" at bounding box center [439, 331] width 879 height 585
click at [1165, 209] on button "Insights" at bounding box center [1143, 197] width 43 height 44
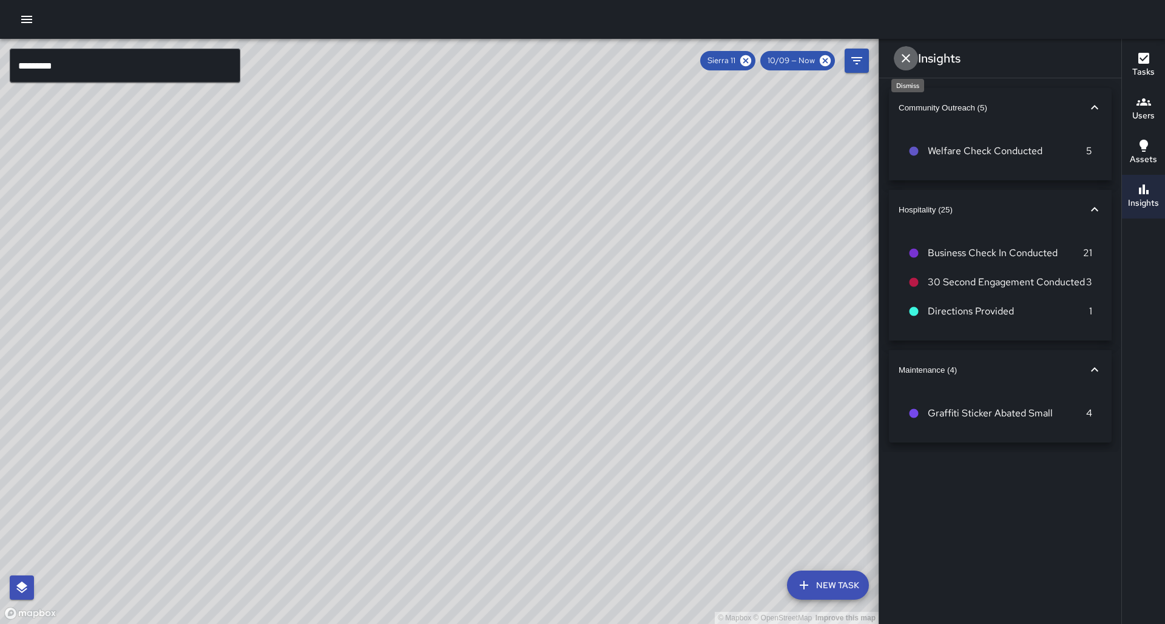
click at [906, 58] on icon "Dismiss" at bounding box center [906, 58] width 8 height 8
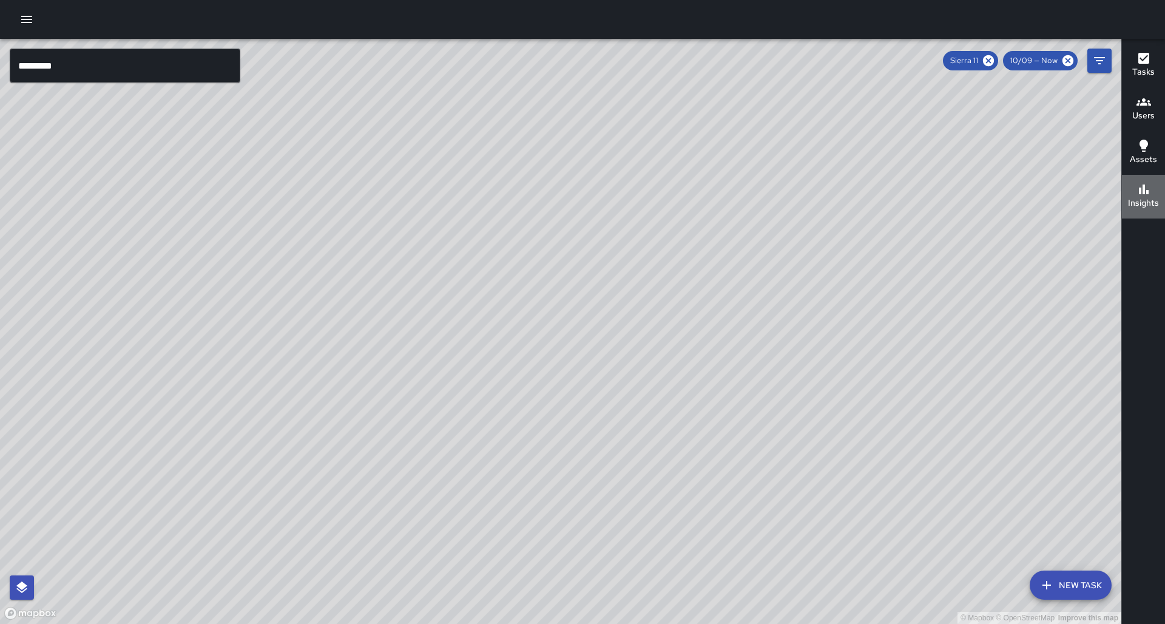
click at [1130, 200] on button "Insights" at bounding box center [1143, 197] width 43 height 44
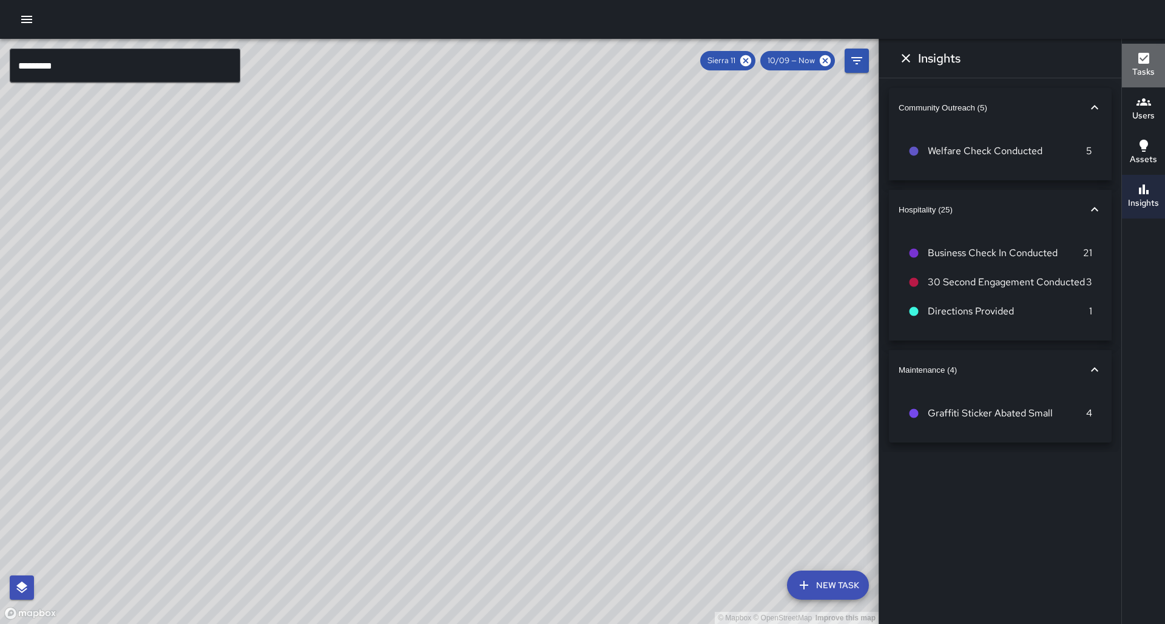
click at [1162, 71] on button "Tasks" at bounding box center [1143, 66] width 43 height 44
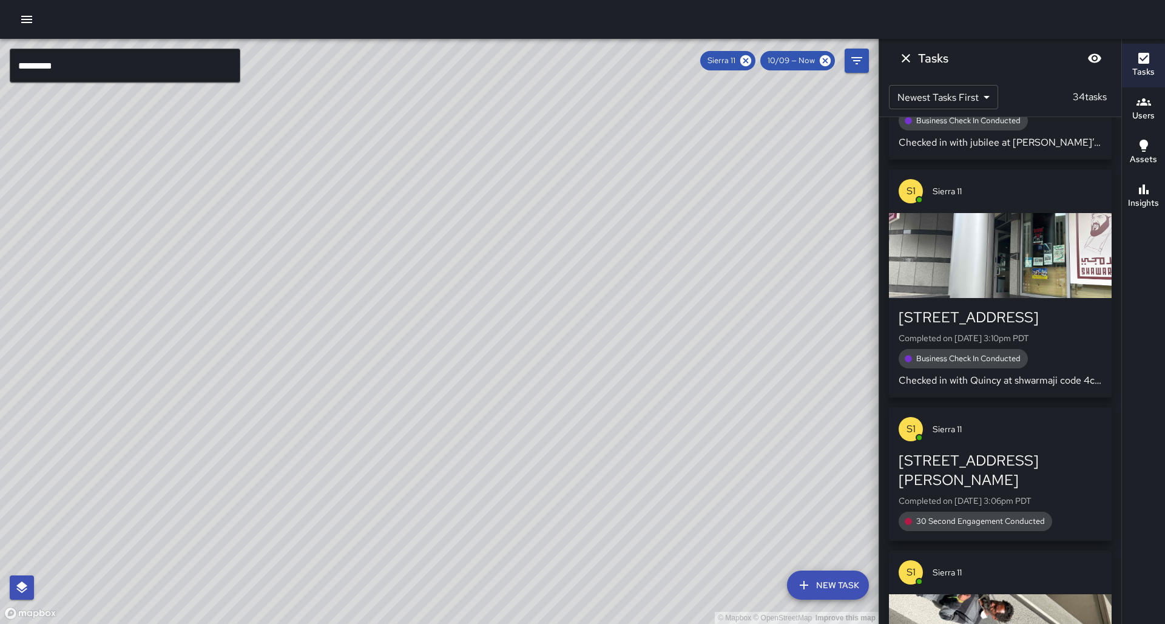
click at [957, 352] on div "© Mapbox © OpenStreetMap Improve this map ********* ​ New Task Sierra 11 10/09 …" at bounding box center [582, 331] width 1165 height 585
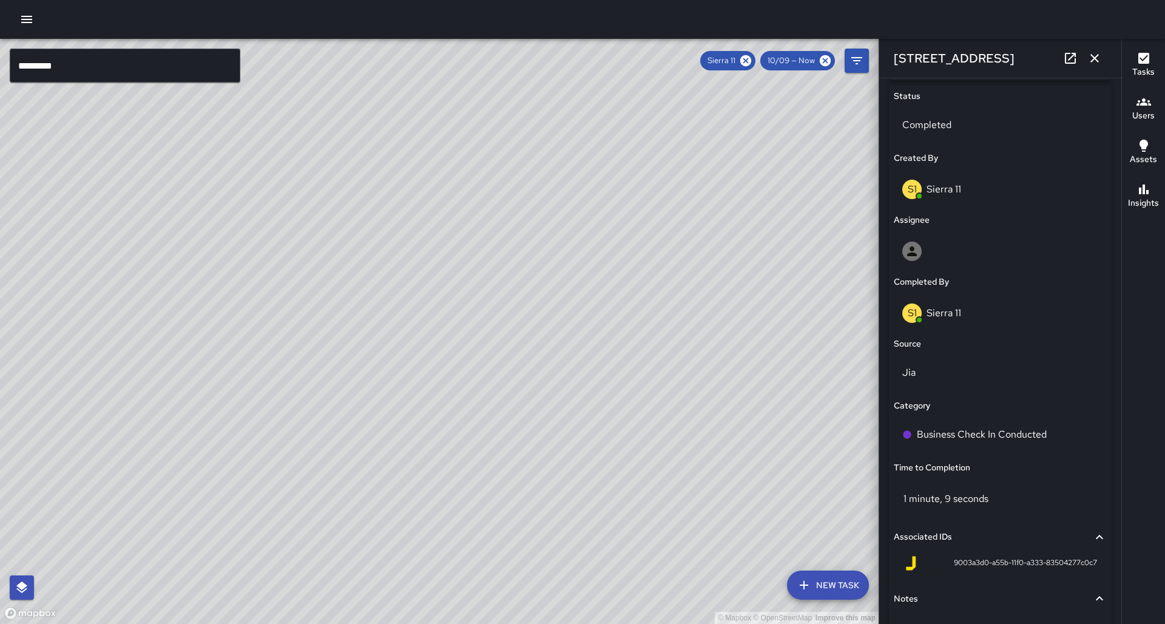
scroll to position [581, 0]
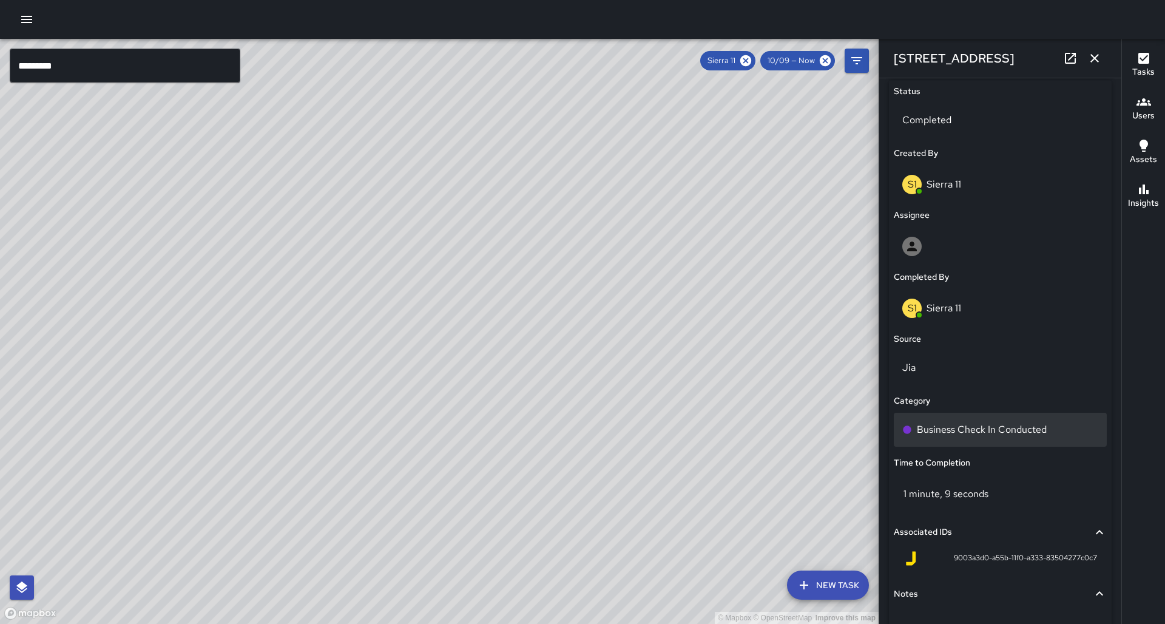
click at [978, 422] on p "Business Check In Conducted" at bounding box center [982, 429] width 130 height 15
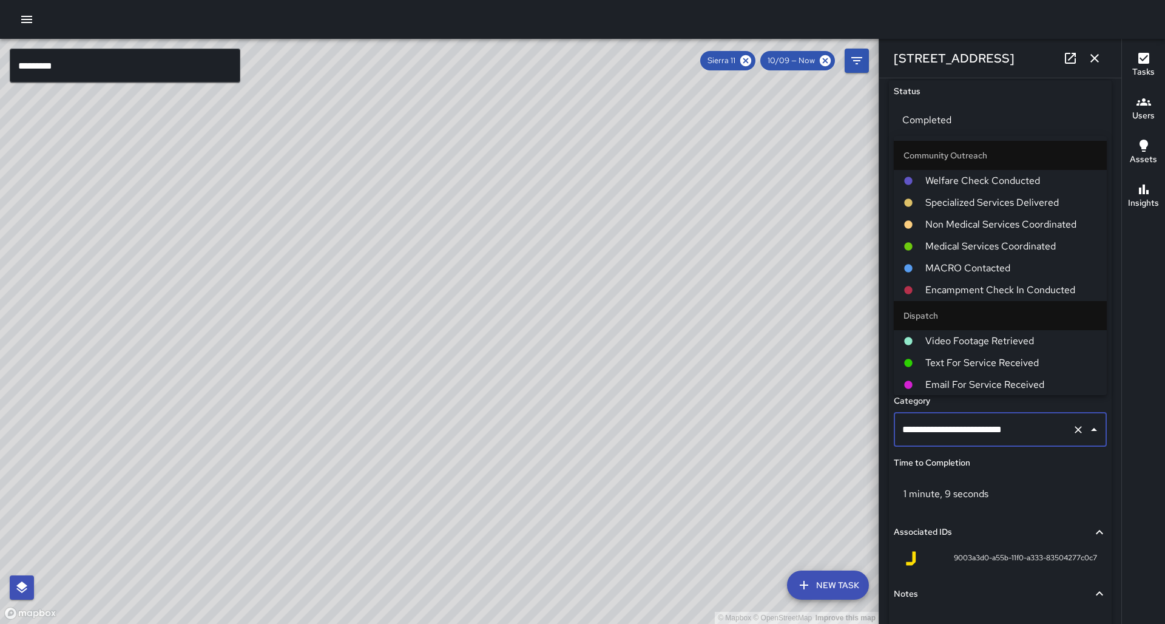
scroll to position [0, 0]
click at [946, 182] on ul "Community Outreach Welfare Check Conducted Specialized Services Delivered Non M…" at bounding box center [1000, 265] width 213 height 259
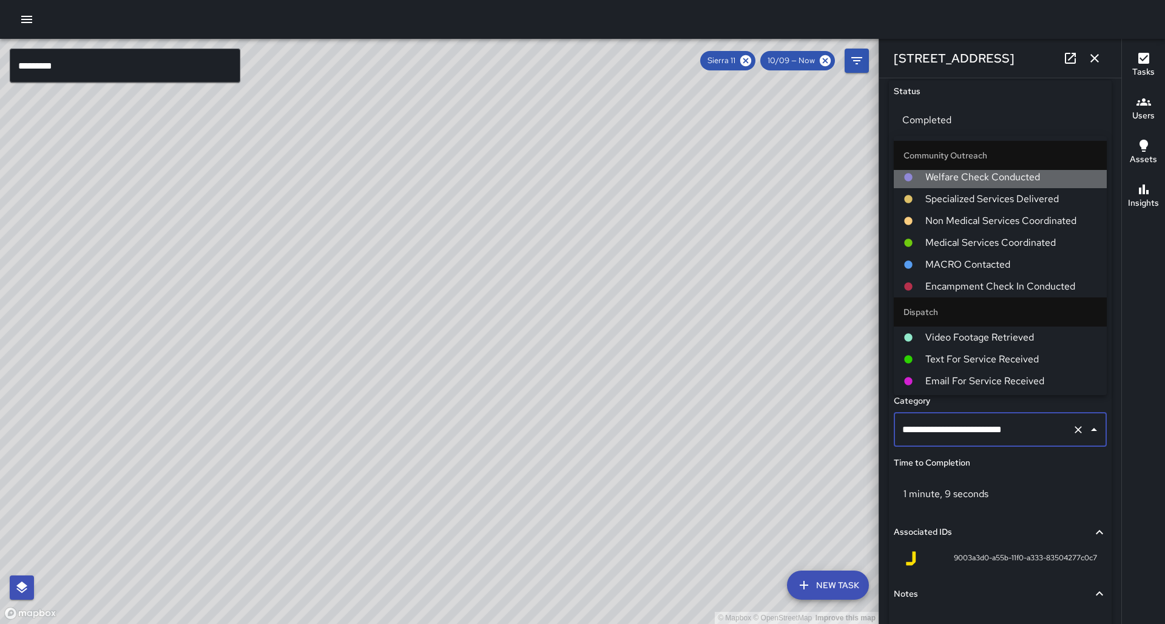
click at [963, 172] on span "Welfare Check Conducted" at bounding box center [1012, 177] width 172 height 15
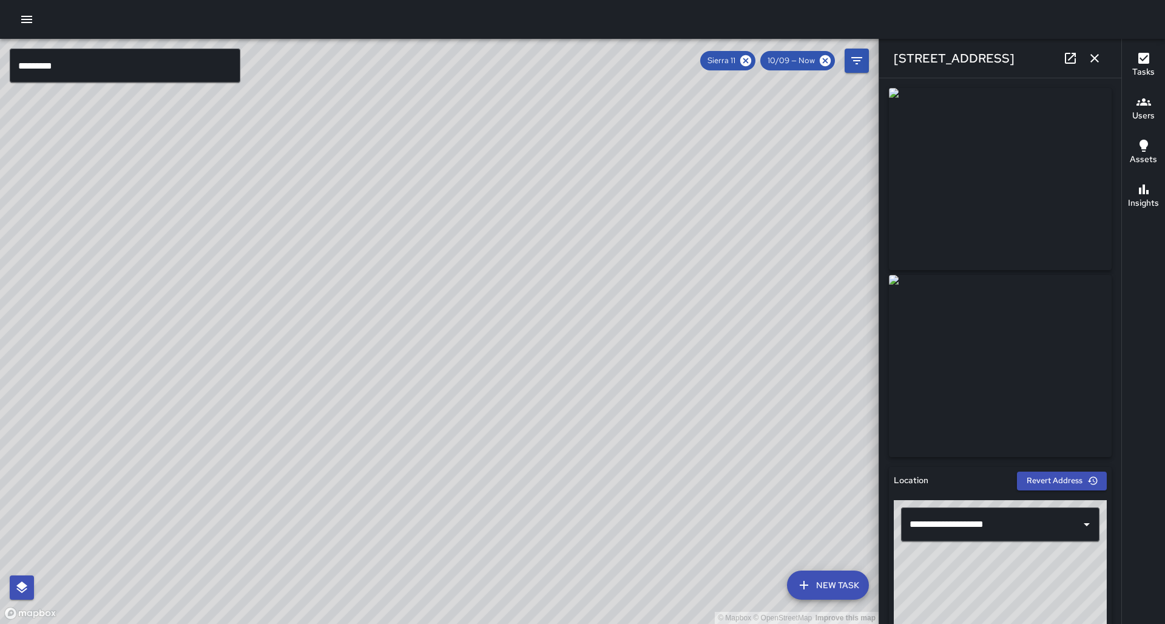
scroll to position [0, 0]
click at [1088, 59] on icon "button" at bounding box center [1095, 58] width 15 height 15
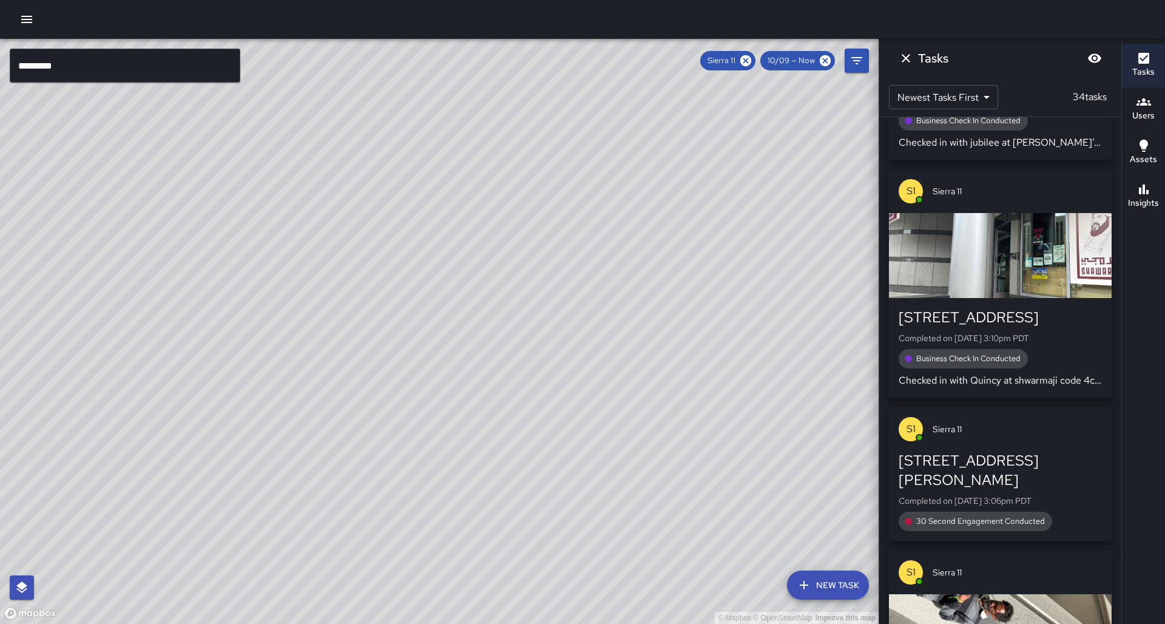
click at [1147, 190] on icon "button" at bounding box center [1144, 189] width 15 height 15
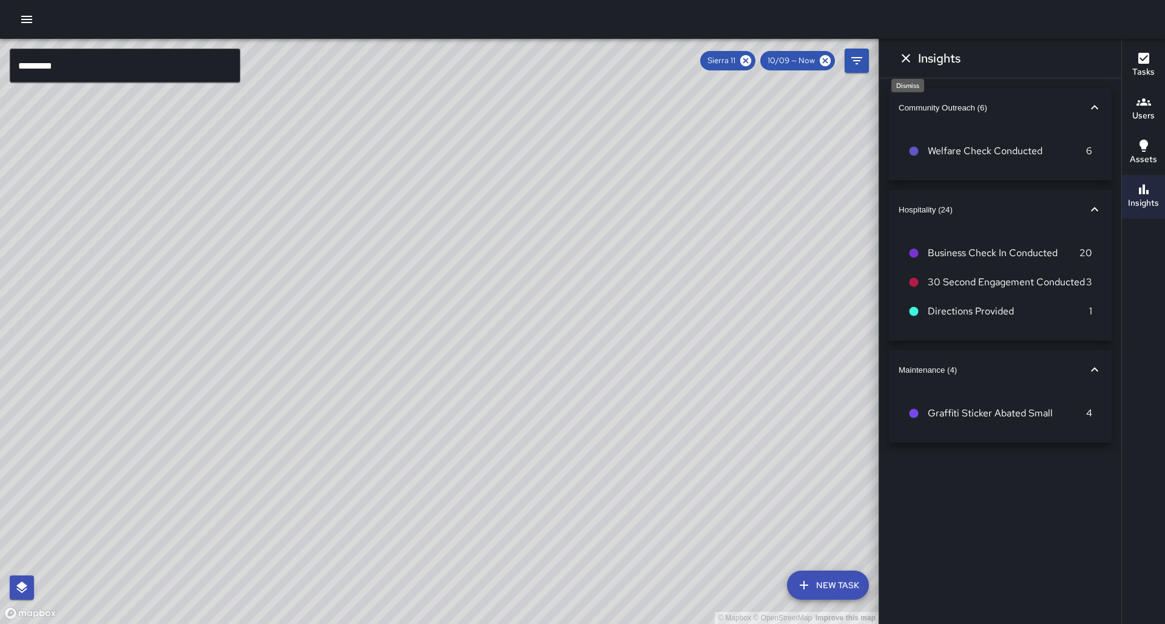
click at [911, 56] on icon "Dismiss" at bounding box center [906, 58] width 15 height 15
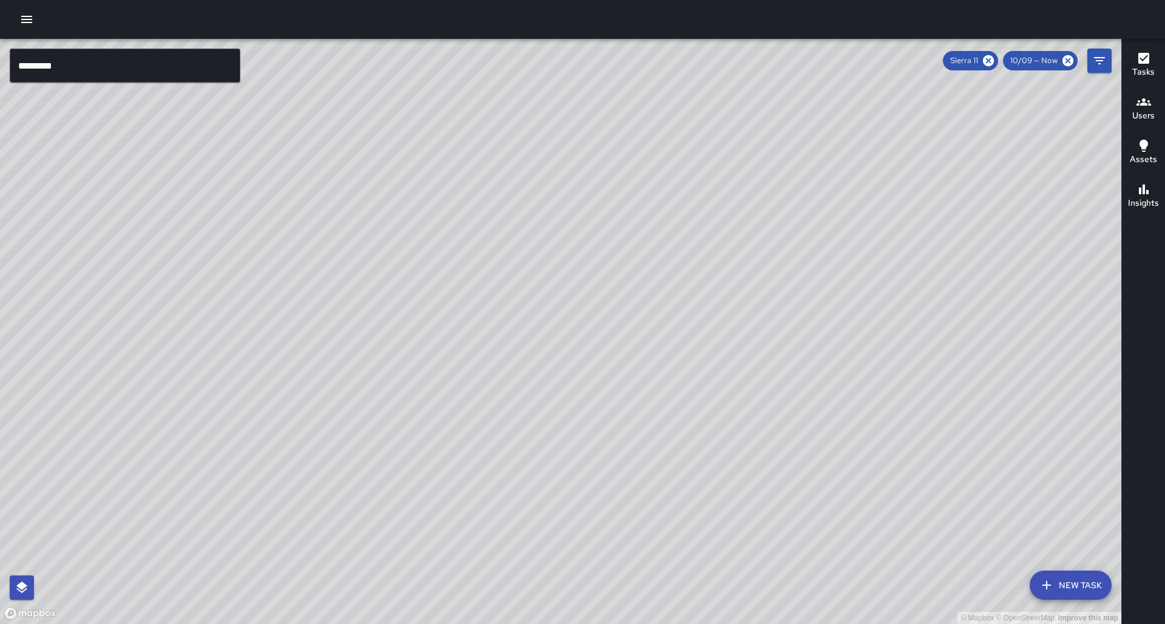
drag, startPoint x: 733, startPoint y: 296, endPoint x: 673, endPoint y: 392, distance: 114.0
click at [673, 392] on div "© Mapbox © OpenStreetMap Improve this map" at bounding box center [561, 331] width 1122 height 585
drag, startPoint x: 682, startPoint y: 376, endPoint x: 640, endPoint y: 378, distance: 41.9
click at [640, 378] on div "© Mapbox © OpenStreetMap Improve this map" at bounding box center [561, 331] width 1122 height 585
drag, startPoint x: 674, startPoint y: 313, endPoint x: 581, endPoint y: 329, distance: 93.6
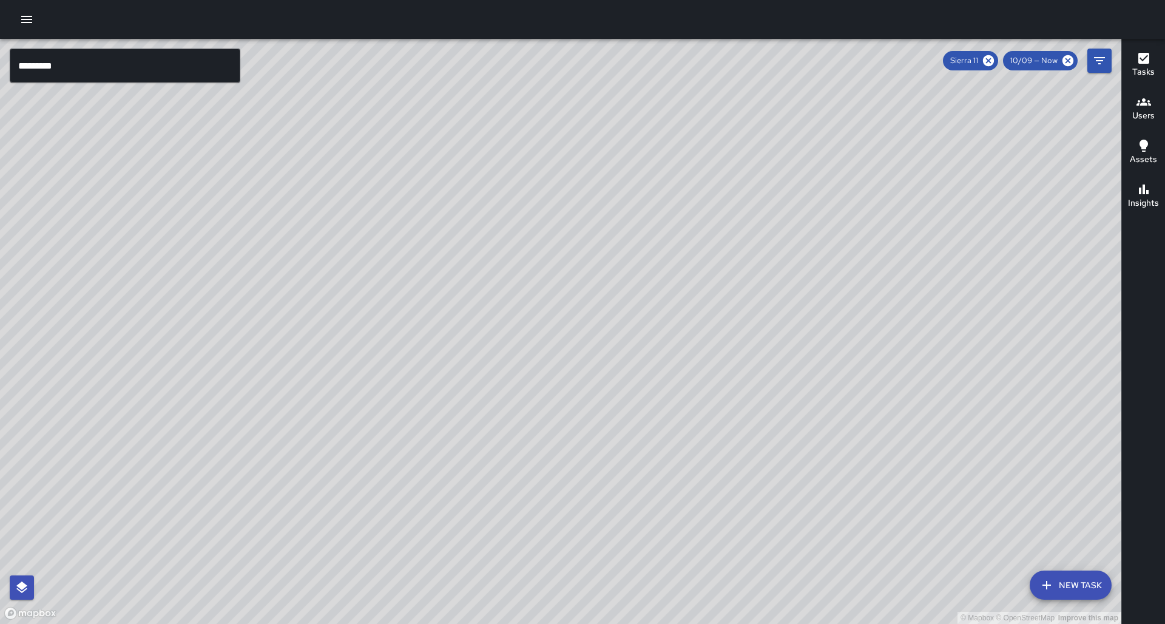
click at [584, 377] on div "© Mapbox © OpenStreetMap Improve this map" at bounding box center [561, 331] width 1122 height 585
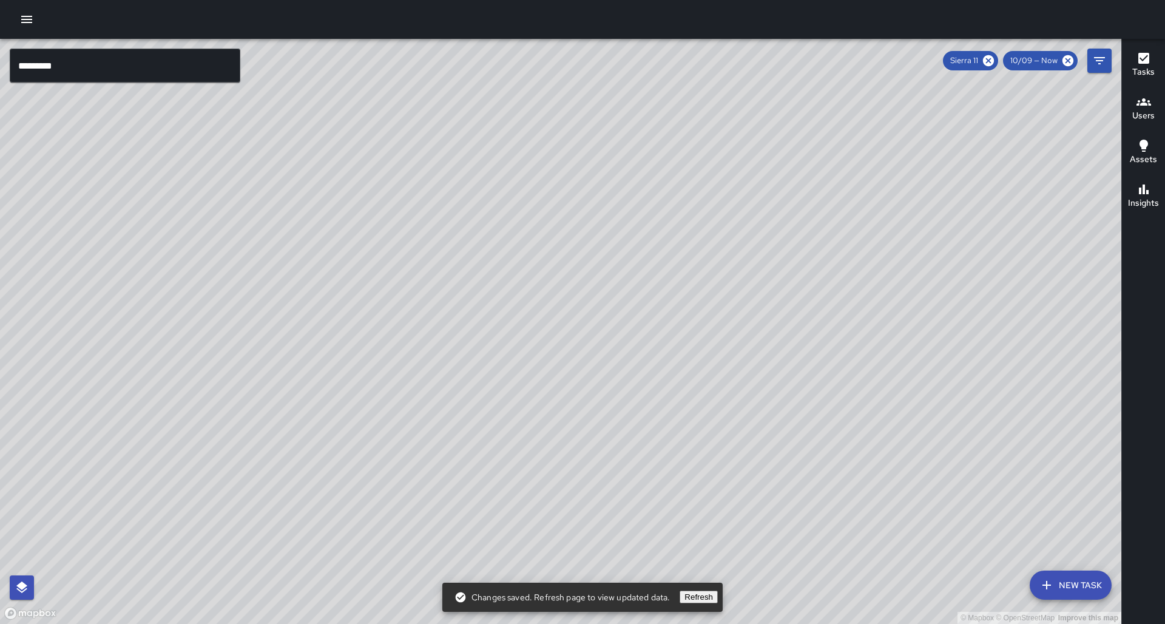
drag, startPoint x: 646, startPoint y: 302, endPoint x: 554, endPoint y: 345, distance: 102.4
click at [554, 345] on div "© Mapbox © OpenStreetMap Improve this map" at bounding box center [561, 331] width 1122 height 585
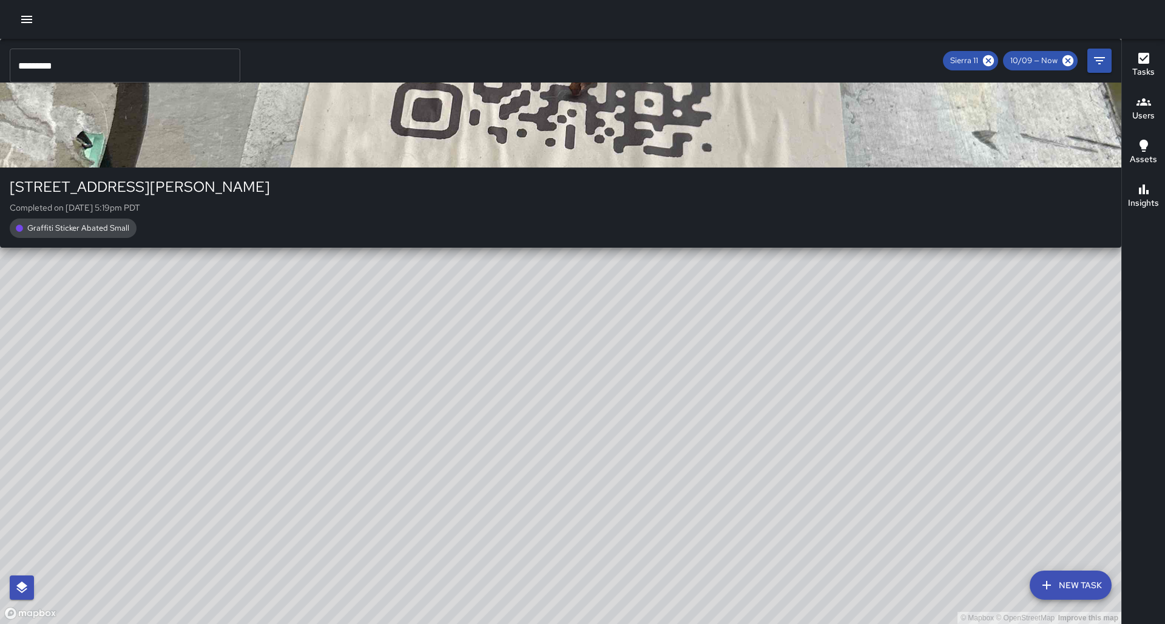
click at [668, 283] on div "© Mapbox © OpenStreetMap Improve this map S1 Sierra [STREET_ADDRESS][PERSON_NAM…" at bounding box center [561, 331] width 1122 height 585
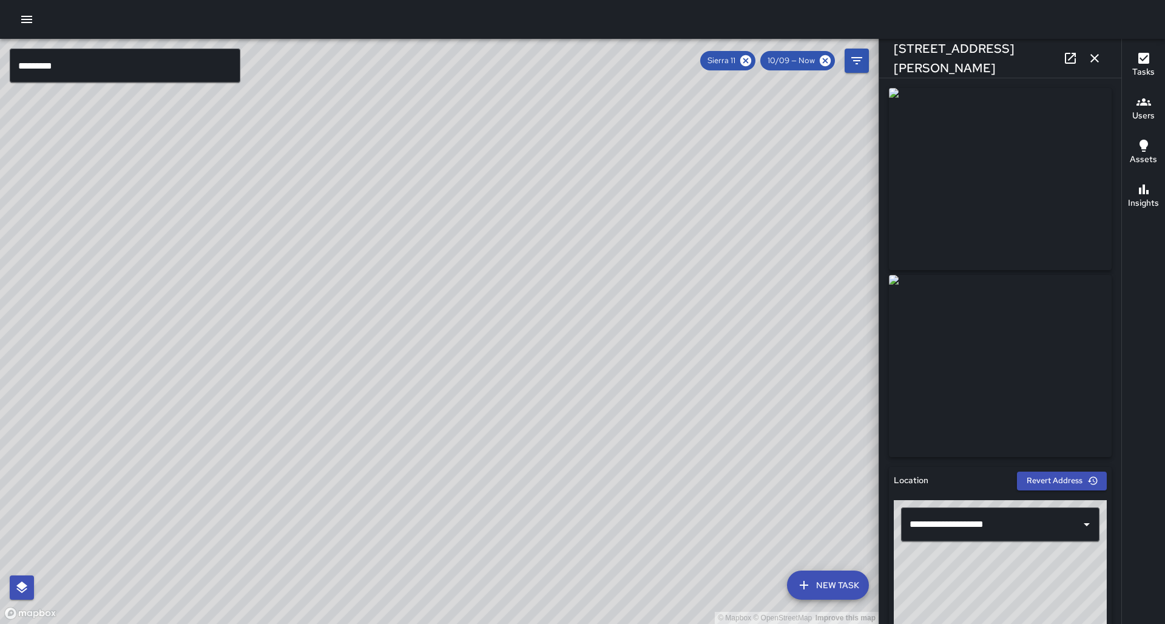
click at [1097, 56] on icon "button" at bounding box center [1095, 58] width 8 height 8
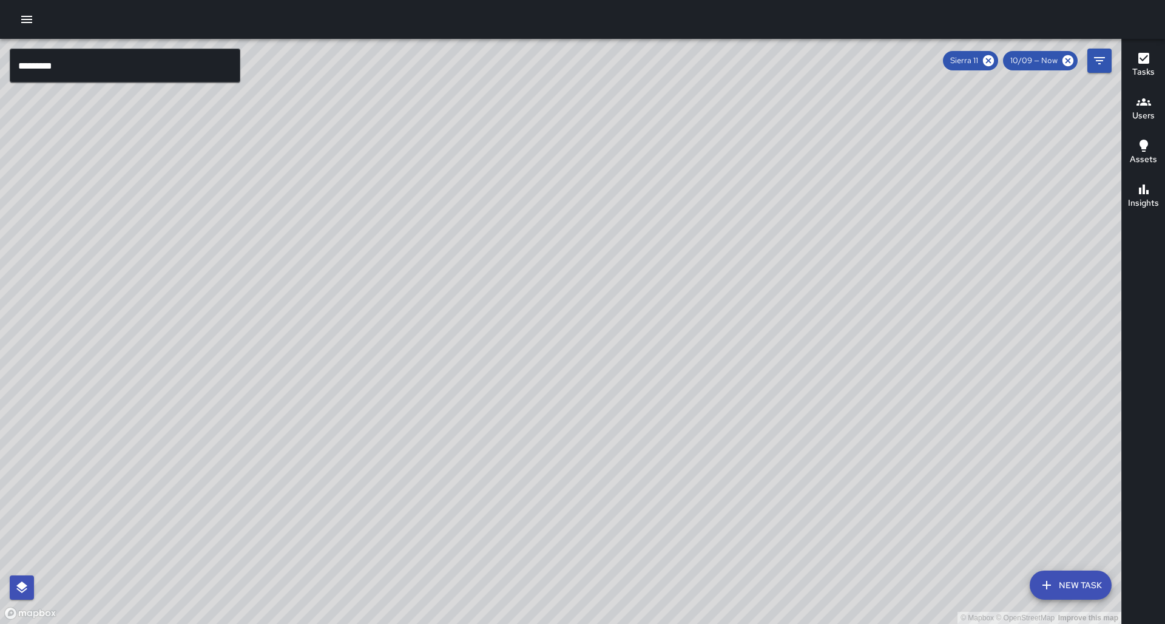
drag, startPoint x: 401, startPoint y: 292, endPoint x: 487, endPoint y: 232, distance: 104.7
click at [487, 232] on div "© Mapbox © OpenStreetMap Improve this map" at bounding box center [561, 331] width 1122 height 585
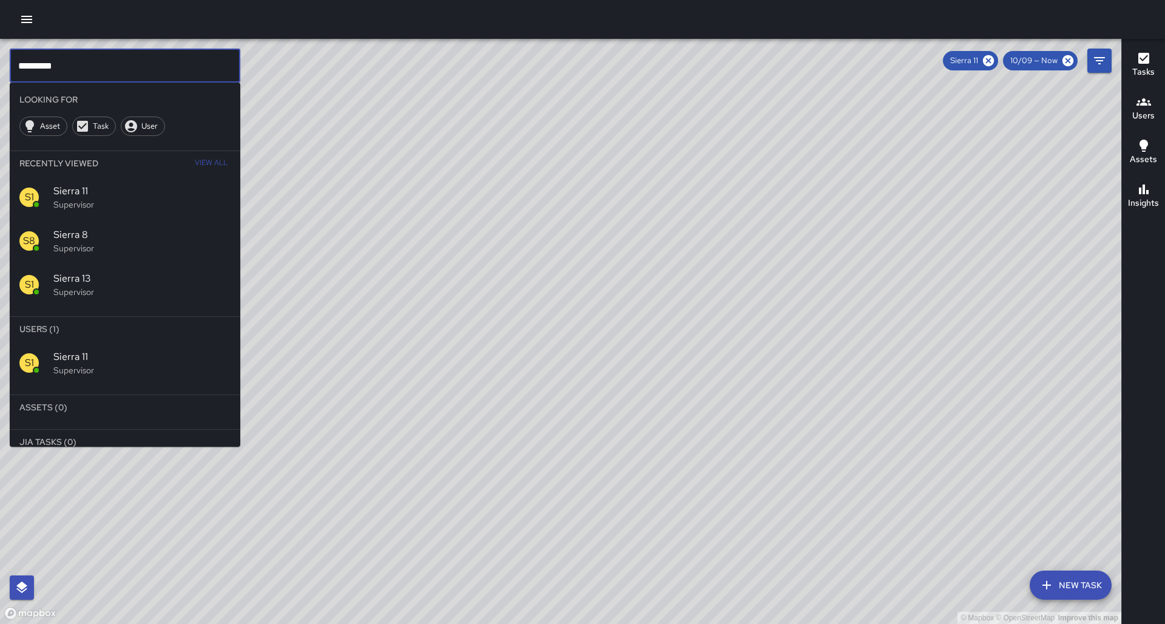
click at [158, 76] on input "*********" at bounding box center [125, 66] width 231 height 34
click at [995, 63] on icon at bounding box center [988, 60] width 13 height 13
click at [73, 341] on div "S9 Sierra 9 Supervisor" at bounding box center [125, 363] width 231 height 44
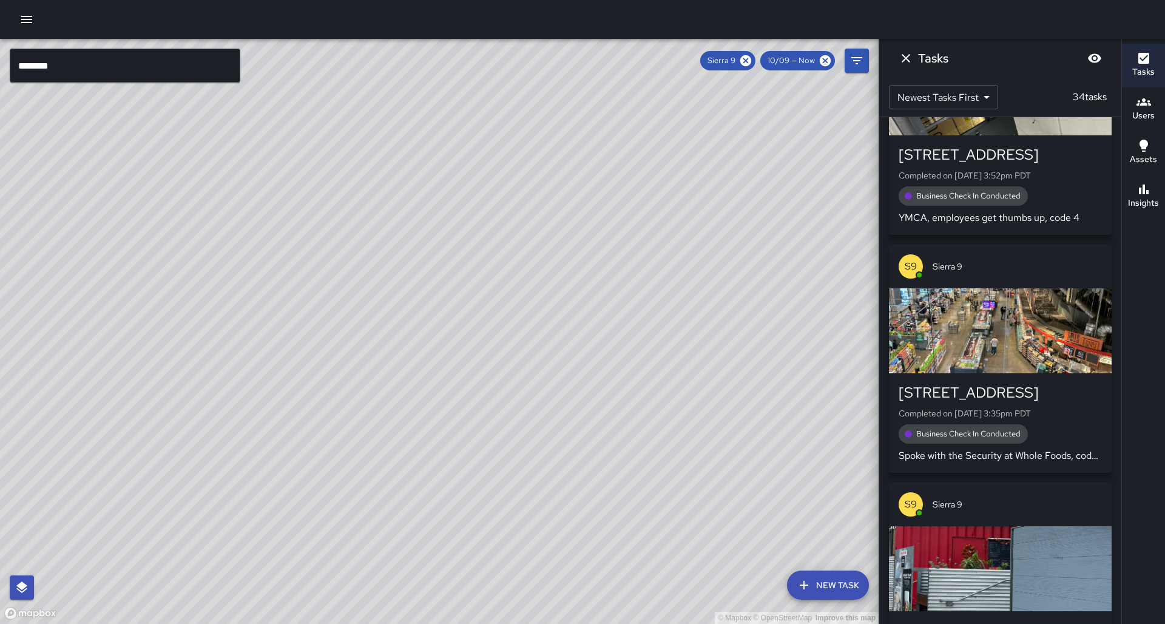
drag, startPoint x: 370, startPoint y: 443, endPoint x: 459, endPoint y: 328, distance: 145.3
click at [459, 328] on div "© Mapbox © OpenStreetMap Improve this map" at bounding box center [439, 331] width 879 height 585
drag, startPoint x: 187, startPoint y: 450, endPoint x: 311, endPoint y: 360, distance: 153.8
click at [334, 356] on div "© Mapbox © OpenStreetMap Improve this map" at bounding box center [439, 331] width 879 height 585
click at [1161, 191] on button "Insights" at bounding box center [1143, 197] width 43 height 44
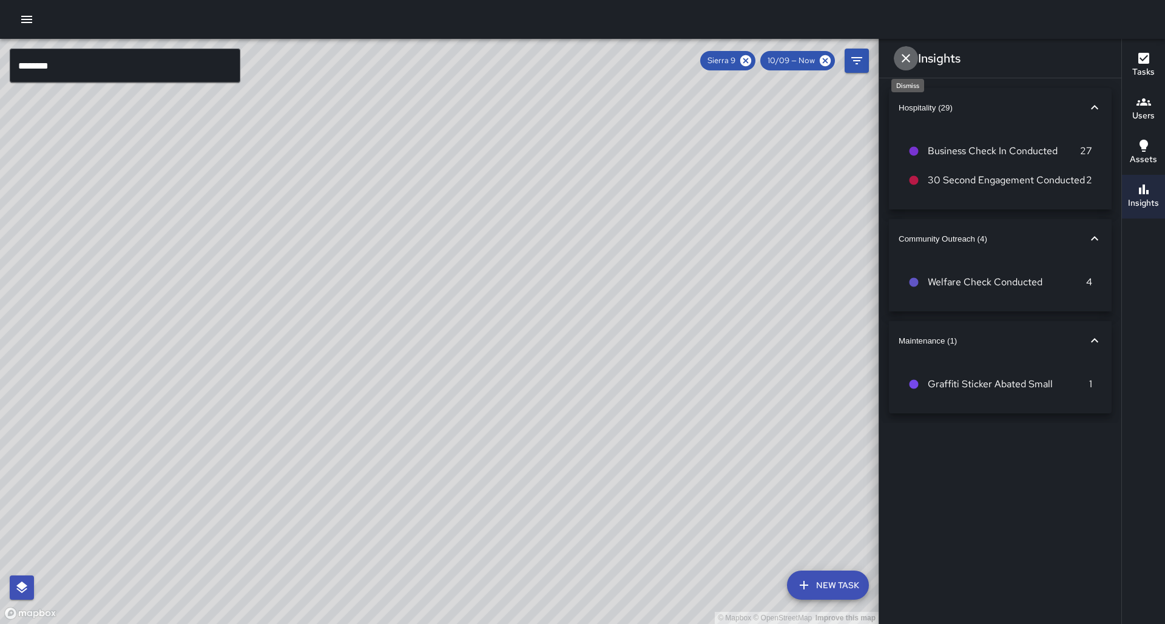
click at [895, 59] on button "Dismiss" at bounding box center [906, 58] width 24 height 24
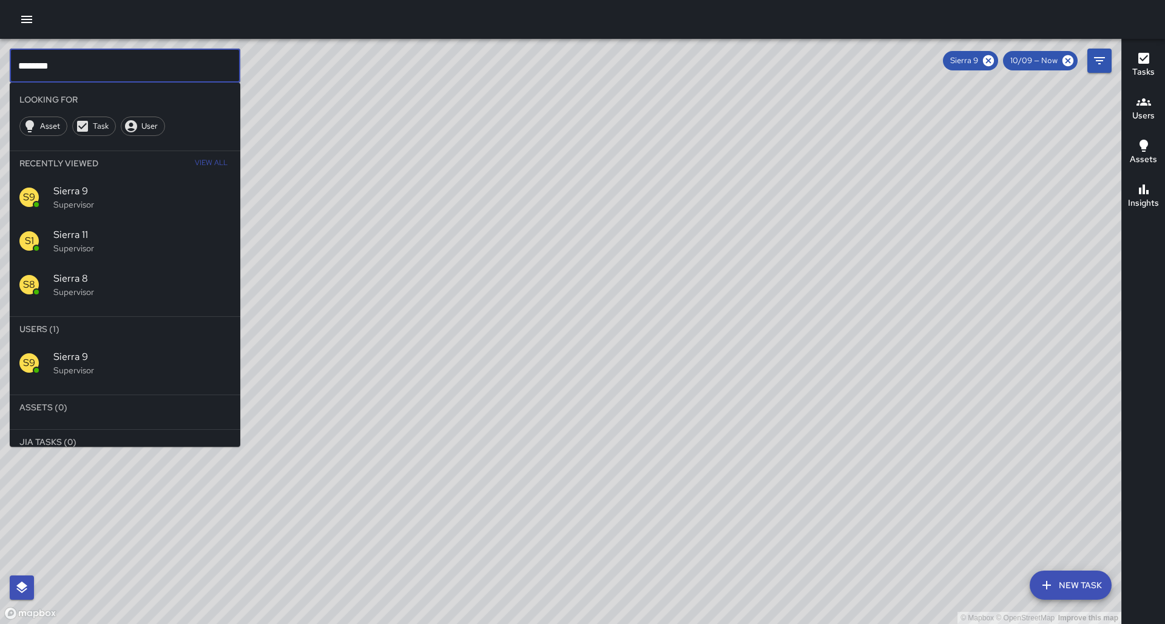
click at [153, 58] on input "********" at bounding box center [125, 66] width 231 height 34
click at [152, 58] on input "********" at bounding box center [125, 66] width 231 height 34
click at [157, 63] on input "********" at bounding box center [125, 66] width 231 height 34
drag, startPoint x: 504, startPoint y: 296, endPoint x: 362, endPoint y: 271, distance: 143.6
click at [362, 271] on div "© Mapbox © OpenStreetMap Improve this map" at bounding box center [561, 331] width 1122 height 585
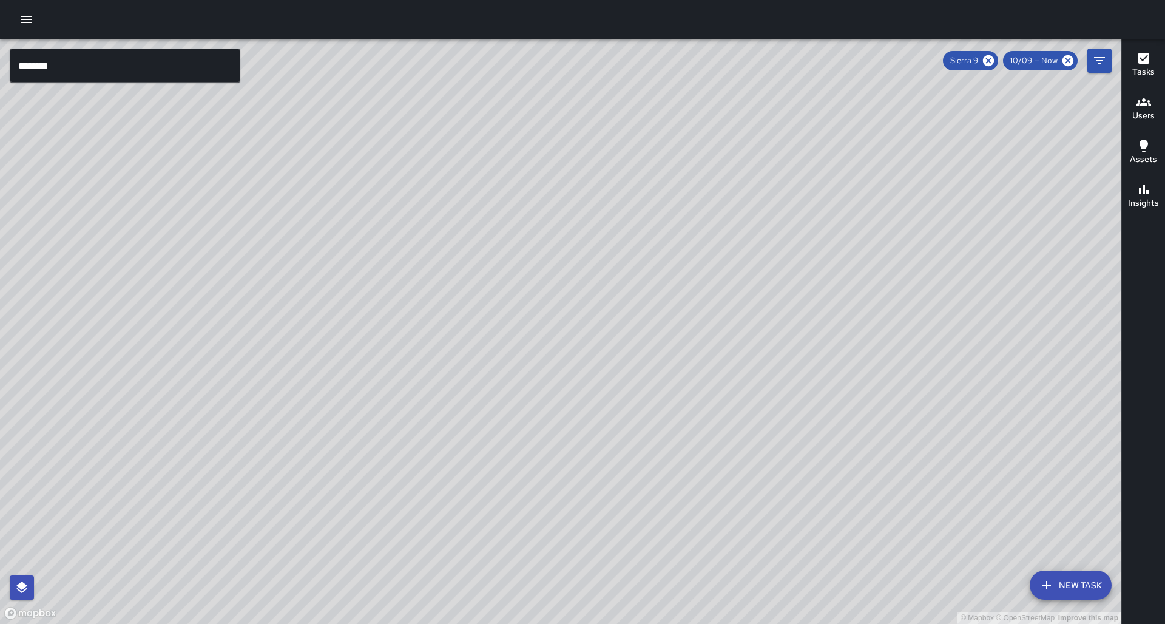
drag, startPoint x: 396, startPoint y: 263, endPoint x: 412, endPoint y: 254, distance: 17.4
click at [412, 254] on div "© Mapbox © OpenStreetMap Improve this map" at bounding box center [561, 331] width 1122 height 585
drag, startPoint x: 558, startPoint y: 192, endPoint x: 511, endPoint y: 225, distance: 56.7
click at [520, 222] on div "© Mapbox © OpenStreetMap Improve this map" at bounding box center [561, 331] width 1122 height 585
drag, startPoint x: 564, startPoint y: 232, endPoint x: 449, endPoint y: 285, distance: 126.8
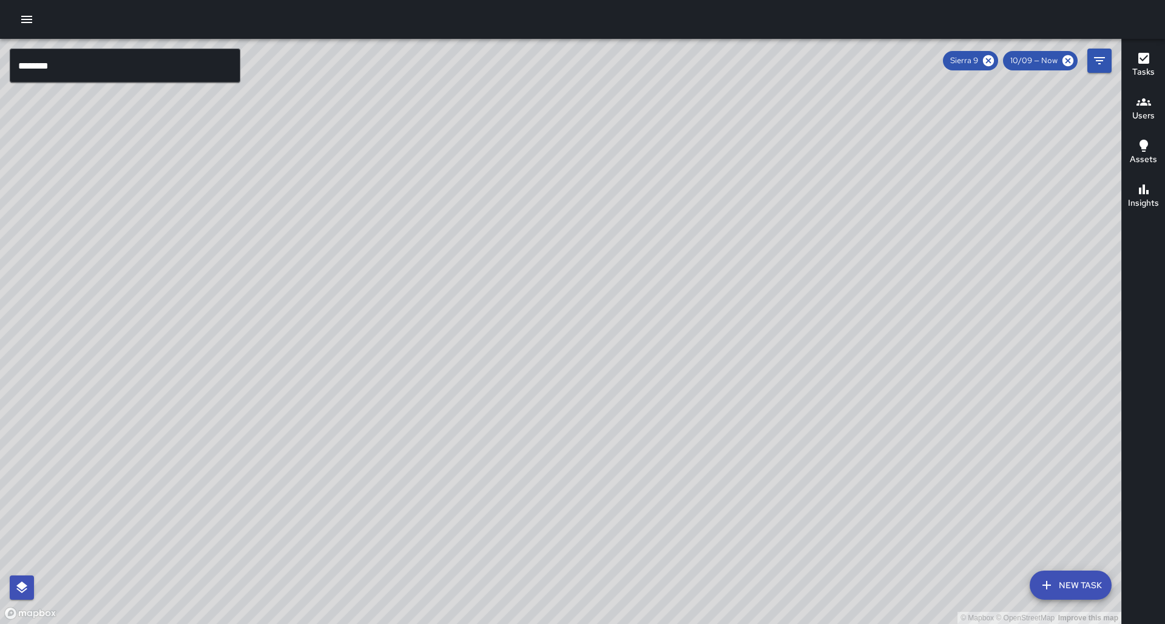
click at [449, 285] on div "© Mapbox © OpenStreetMap Improve this map" at bounding box center [561, 331] width 1122 height 585
click at [163, 63] on input "********" at bounding box center [125, 66] width 231 height 34
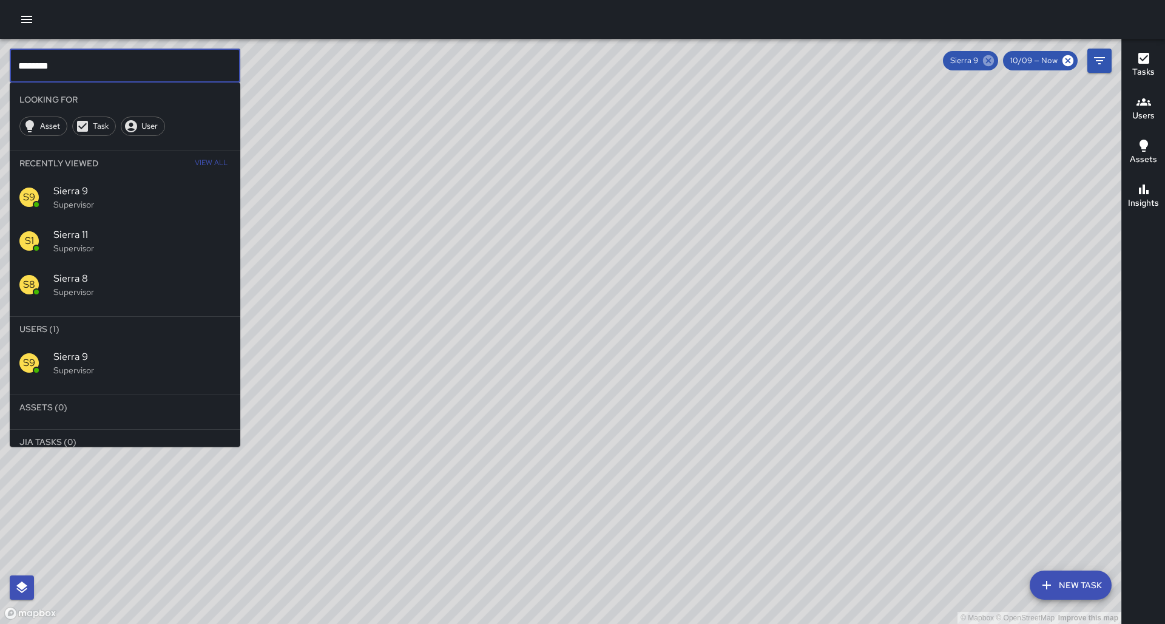
click at [995, 58] on icon at bounding box center [988, 60] width 13 height 13
click at [411, 221] on div "© Mapbox © OpenStreetMap Improve this map" at bounding box center [561, 331] width 1122 height 585
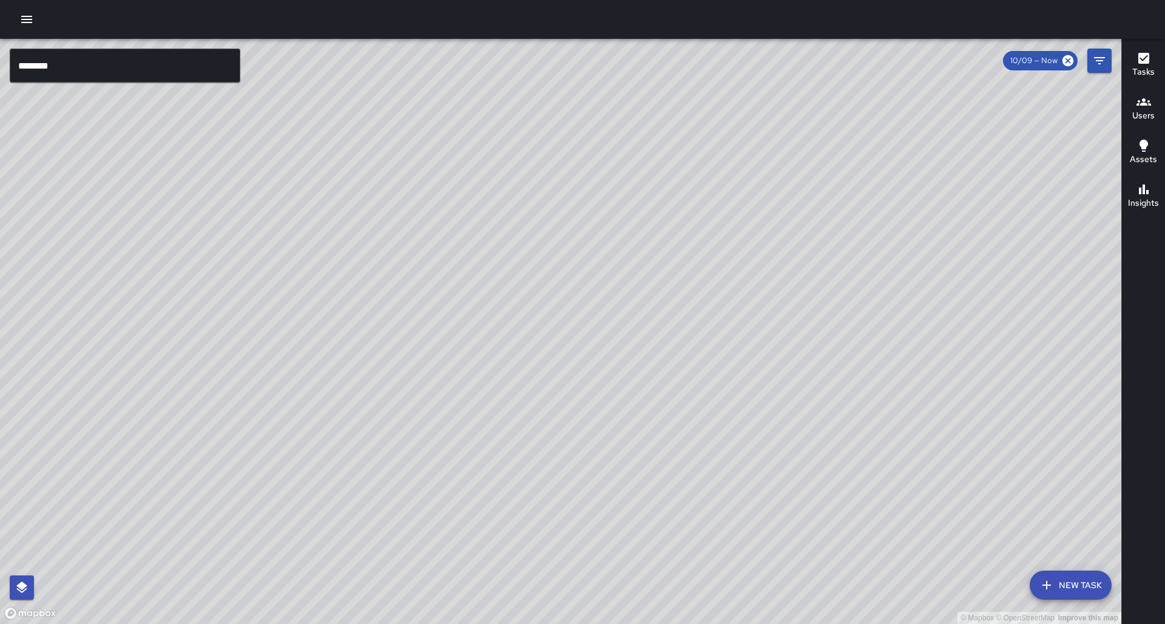
click at [153, 59] on input "********" at bounding box center [125, 66] width 231 height 34
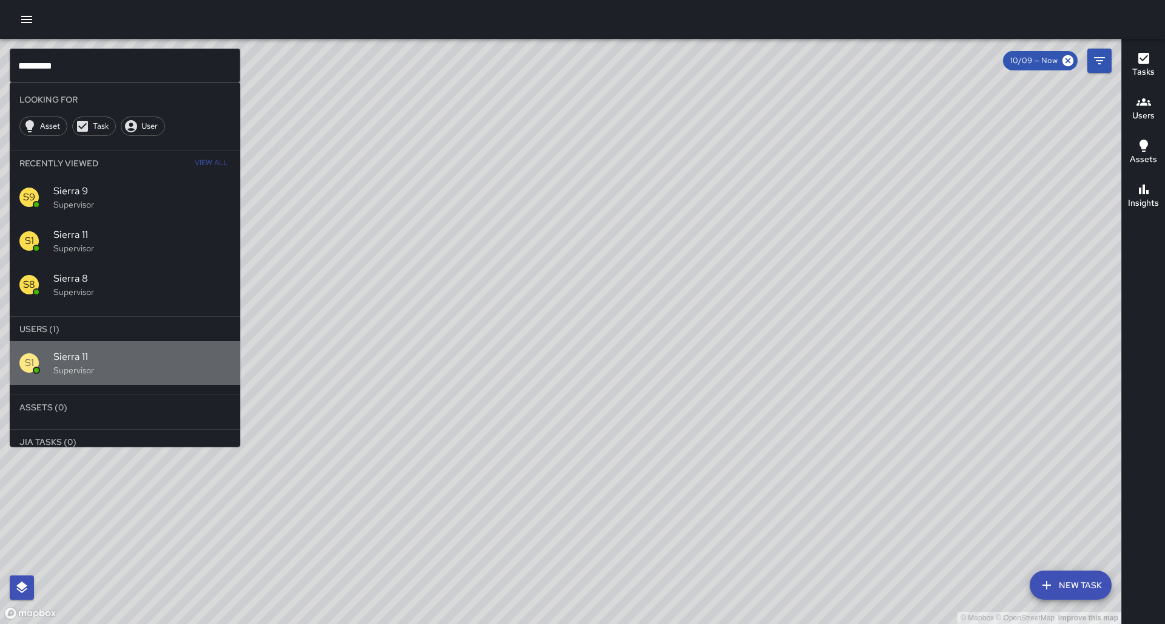
click at [123, 364] on p "Supervisor" at bounding box center [141, 370] width 177 height 12
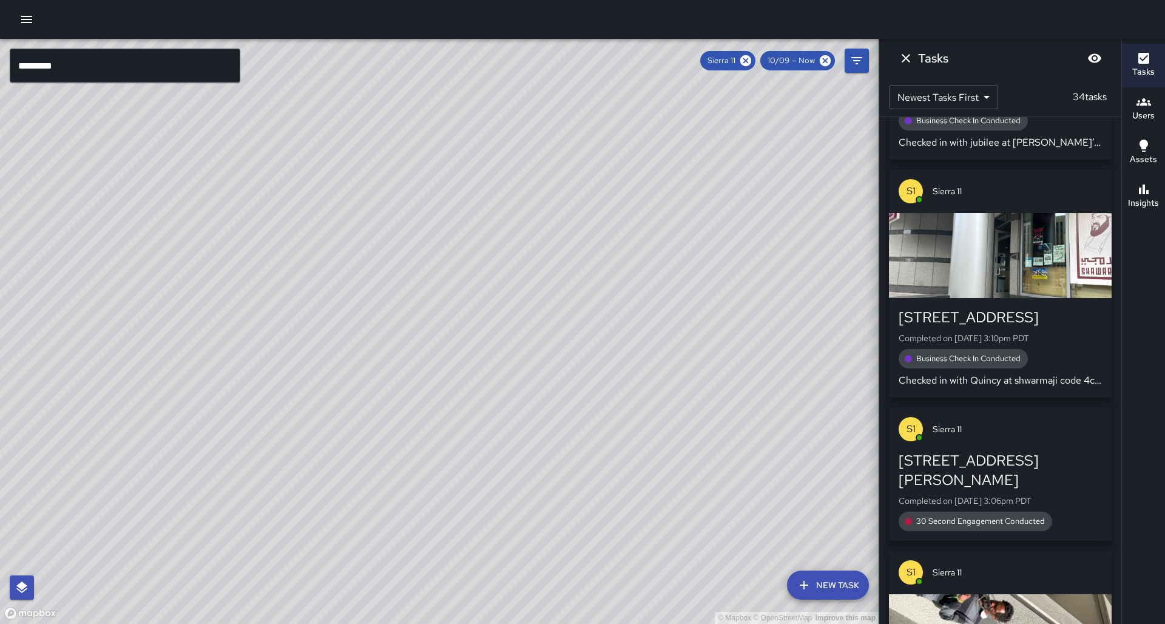
drag, startPoint x: 305, startPoint y: 299, endPoint x: 254, endPoint y: 355, distance: 76.1
click at [285, 375] on div "© Mapbox © OpenStreetMap Improve this map" at bounding box center [439, 331] width 879 height 585
drag, startPoint x: 305, startPoint y: 293, endPoint x: 295, endPoint y: 368, distance: 75.3
click at [294, 368] on div "© Mapbox © OpenStreetMap Improve this map" at bounding box center [439, 331] width 879 height 585
drag, startPoint x: 278, startPoint y: 356, endPoint x: 294, endPoint y: 355, distance: 16.4
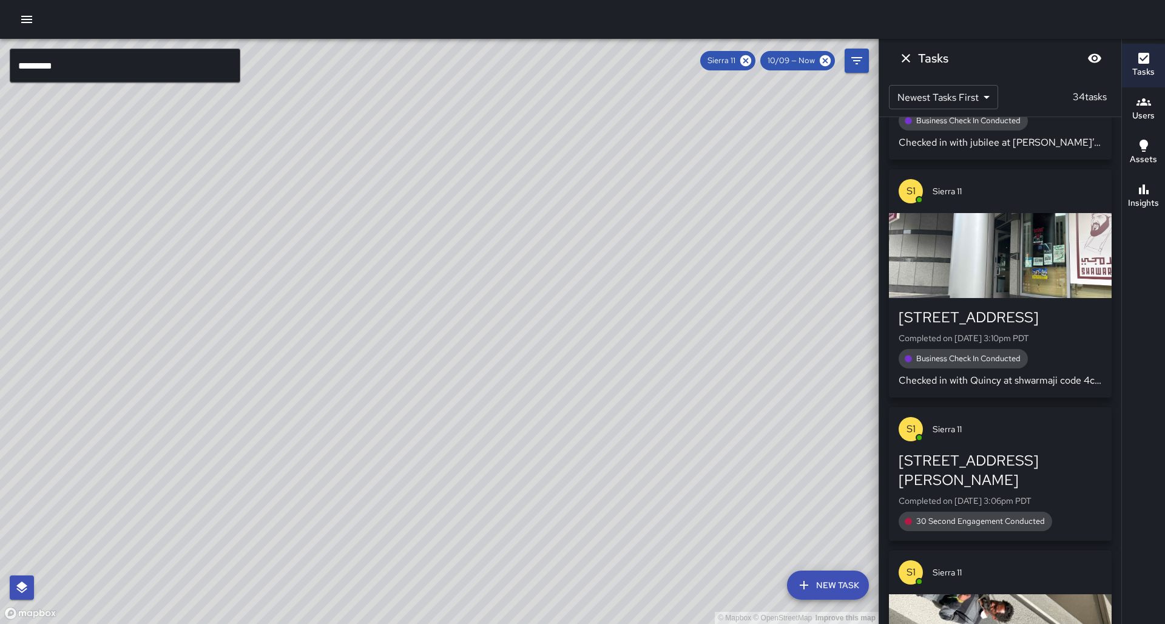
click at [294, 355] on div "© Mapbox © OpenStreetMap Improve this map" at bounding box center [439, 331] width 879 height 585
click at [294, 356] on div "© Mapbox © OpenStreetMap Improve this map" at bounding box center [439, 331] width 879 height 585
drag, startPoint x: 192, startPoint y: 439, endPoint x: 133, endPoint y: 287, distance: 163.0
click at [134, 289] on div "© Mapbox © OpenStreetMap Improve this map" at bounding box center [439, 331] width 879 height 585
drag, startPoint x: 140, startPoint y: 300, endPoint x: 152, endPoint y: 370, distance: 70.4
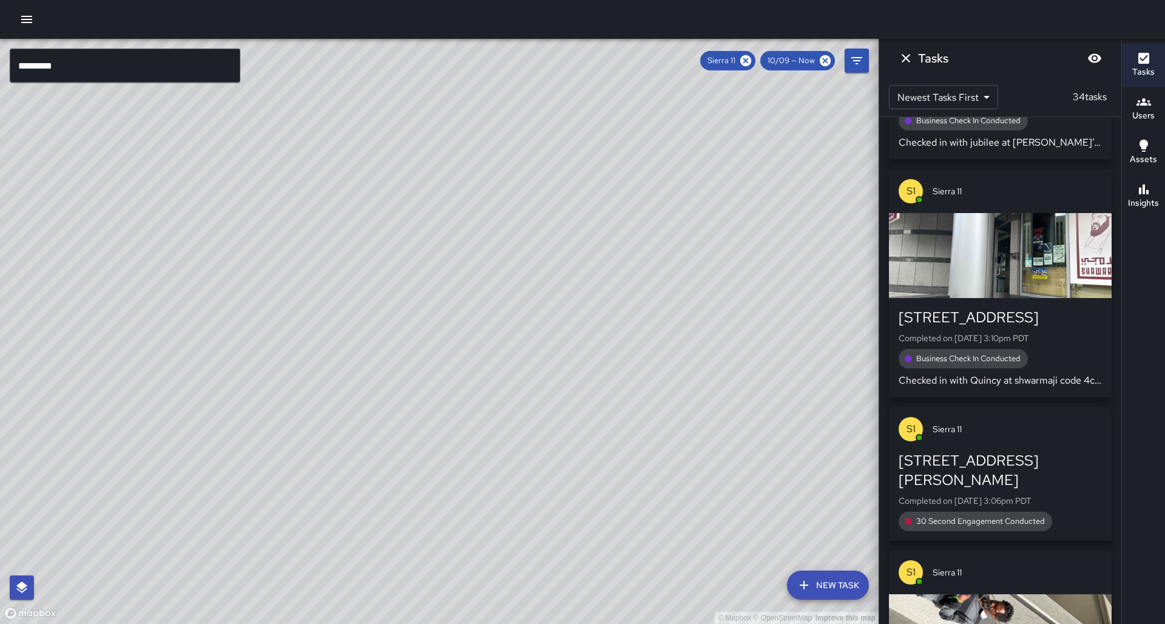
click at [152, 370] on div "© Mapbox © OpenStreetMap Improve this map" at bounding box center [439, 331] width 879 height 585
drag, startPoint x: 300, startPoint y: 270, endPoint x: 200, endPoint y: 459, distance: 214.5
click at [197, 461] on div "© Mapbox © OpenStreetMap Improve this map" at bounding box center [439, 331] width 879 height 585
drag, startPoint x: 364, startPoint y: 242, endPoint x: 382, endPoint y: 331, distance: 90.5
click at [382, 331] on div "© Mapbox © OpenStreetMap Improve this map" at bounding box center [439, 331] width 879 height 585
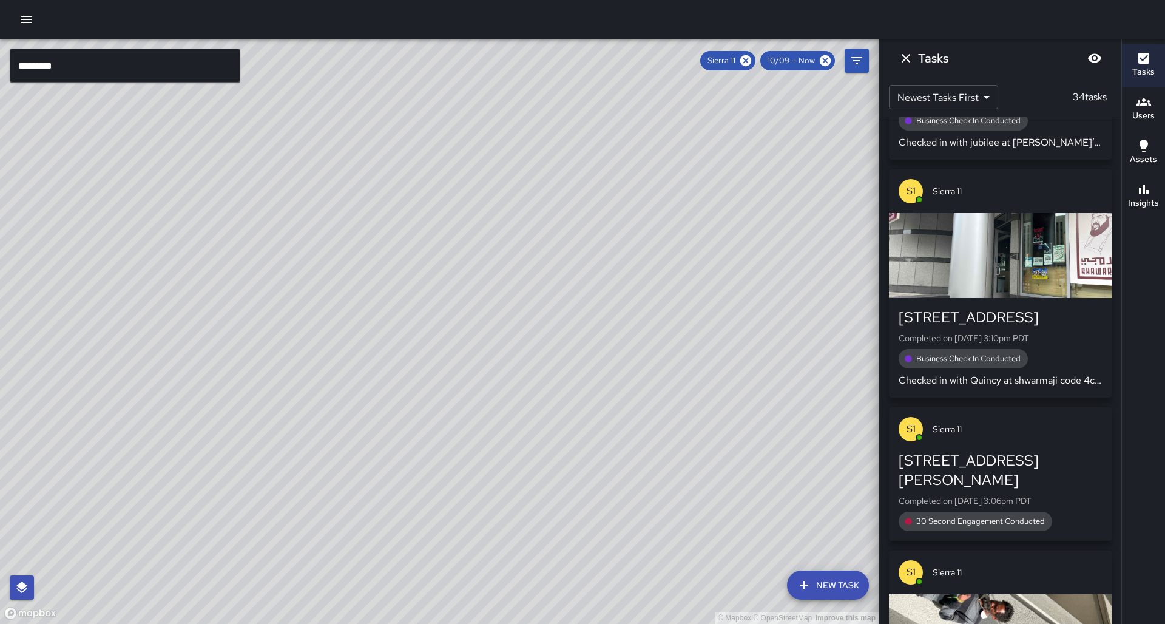
drag, startPoint x: 293, startPoint y: 267, endPoint x: 453, endPoint y: 18, distance: 296.0
click at [453, 18] on div "© Mapbox © OpenStreetMap Improve this map ********* ​ New Task Sierra 11 10/09 …" at bounding box center [582, 312] width 1165 height 624
drag, startPoint x: 403, startPoint y: 226, endPoint x: 405, endPoint y: 193, distance: 32.9
click at [442, 55] on div "© Mapbox © OpenStreetMap Improve this map" at bounding box center [439, 331] width 879 height 585
drag, startPoint x: 433, startPoint y: 301, endPoint x: 297, endPoint y: 154, distance: 200.2
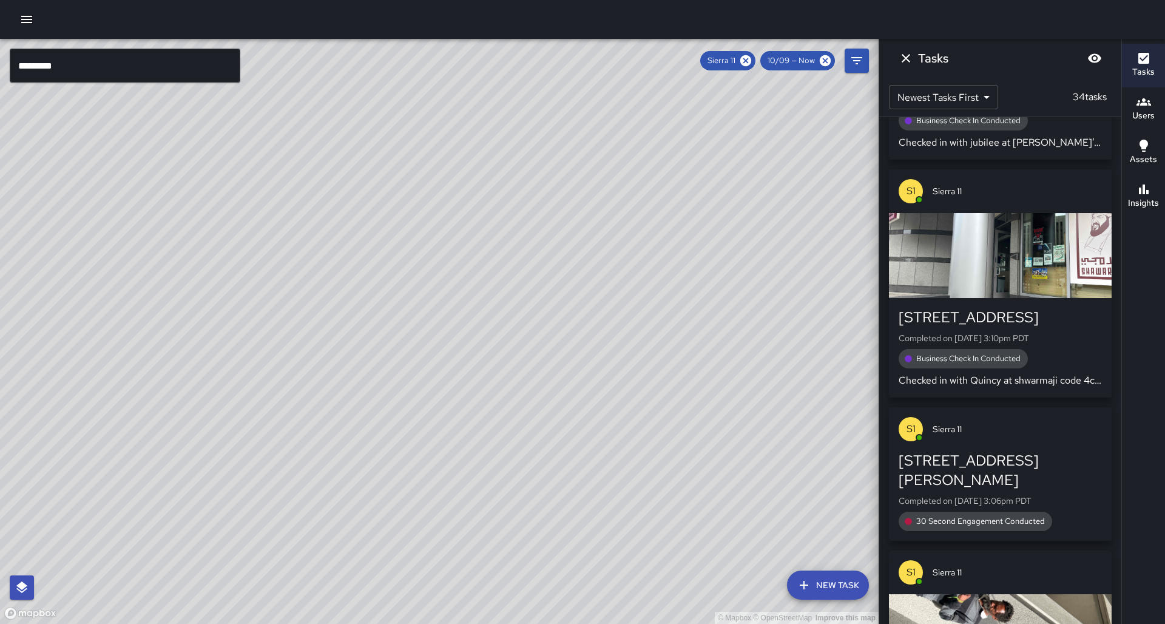
click at [297, 154] on div "© Mapbox © OpenStreetMap Improve this map" at bounding box center [439, 331] width 879 height 585
drag, startPoint x: 432, startPoint y: 254, endPoint x: 423, endPoint y: 219, distance: 35.6
click at [423, 219] on div "© Mapbox © OpenStreetMap Improve this map" at bounding box center [439, 331] width 879 height 585
drag, startPoint x: 530, startPoint y: 200, endPoint x: 277, endPoint y: 239, distance: 256.7
click at [277, 239] on div "© Mapbox © OpenStreetMap Improve this map" at bounding box center [439, 331] width 879 height 585
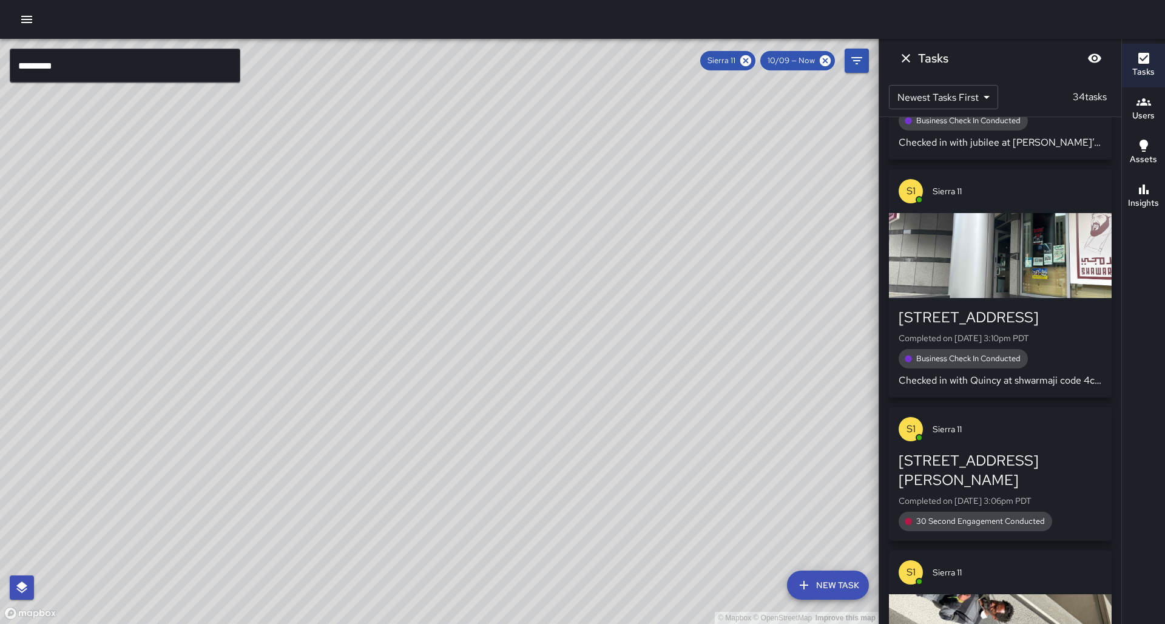
drag, startPoint x: 326, startPoint y: 256, endPoint x: 275, endPoint y: 248, distance: 51.5
click at [275, 248] on div "© Mapbox © OpenStreetMap Improve this map" at bounding box center [439, 331] width 879 height 585
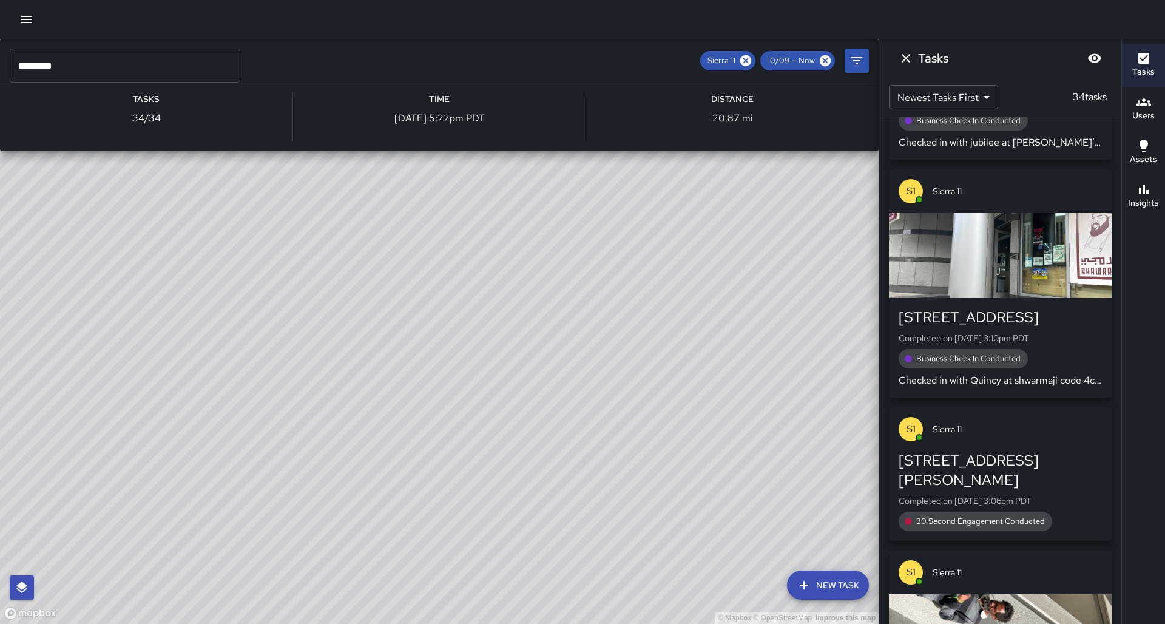
drag, startPoint x: 241, startPoint y: 311, endPoint x: 249, endPoint y: 328, distance: 19.0
click at [485, 232] on div "© Mapbox © OpenStreetMap Improve this map S1 Sierra 11 Supervisor Tasks 34 / 34…" at bounding box center [439, 331] width 879 height 585
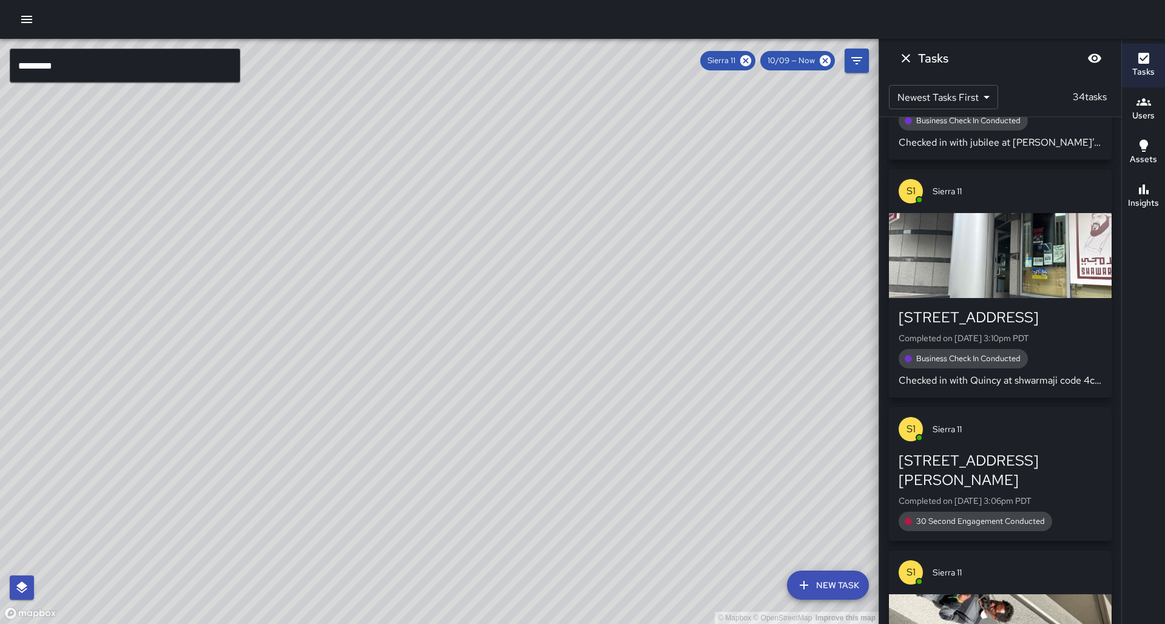
drag, startPoint x: 215, startPoint y: 310, endPoint x: 279, endPoint y: 292, distance: 66.1
click at [279, 292] on div "© Mapbox © OpenStreetMap Improve this map" at bounding box center [439, 331] width 879 height 585
drag, startPoint x: 311, startPoint y: 271, endPoint x: 15, endPoint y: 317, distance: 300.5
click at [15, 317] on div "© Mapbox © OpenStreetMap Improve this map" at bounding box center [439, 331] width 879 height 585
drag, startPoint x: 123, startPoint y: 297, endPoint x: 0, endPoint y: 412, distance: 167.5
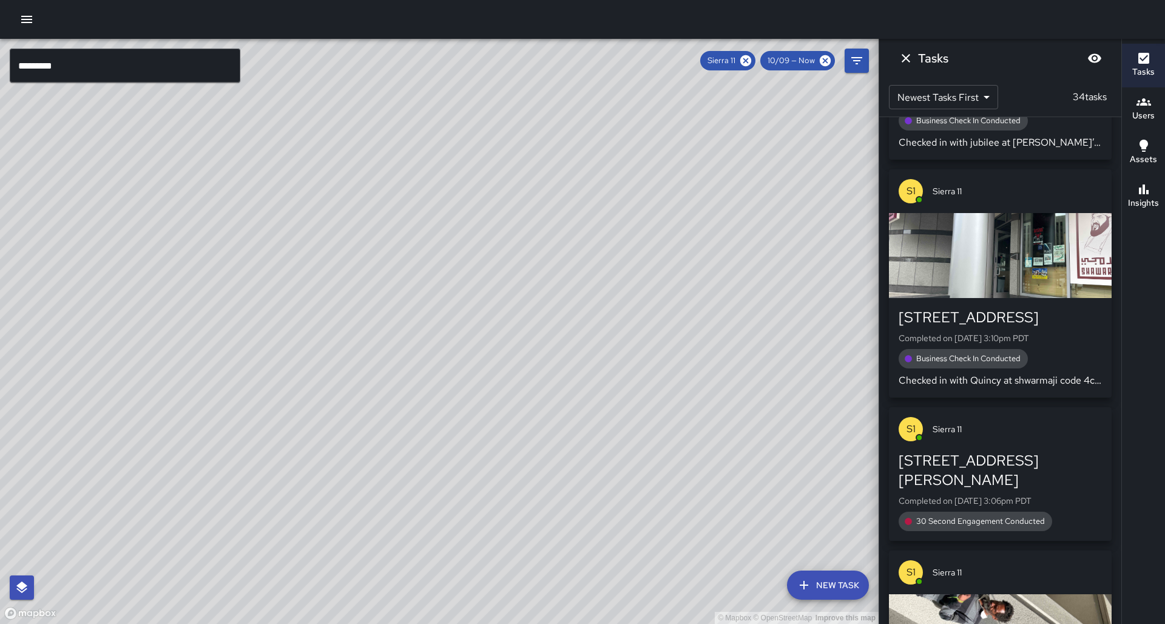
click at [0, 412] on div "© Mapbox © OpenStreetMap Improve this map" at bounding box center [439, 331] width 879 height 585
drag, startPoint x: 367, startPoint y: 344, endPoint x: 289, endPoint y: 342, distance: 77.7
click at [289, 342] on div "© Mapbox © OpenStreetMap Improve this map" at bounding box center [439, 331] width 879 height 585
drag, startPoint x: 299, startPoint y: 340, endPoint x: 481, endPoint y: 238, distance: 208.2
click at [481, 238] on div "© Mapbox © OpenStreetMap Improve this map" at bounding box center [439, 331] width 879 height 585
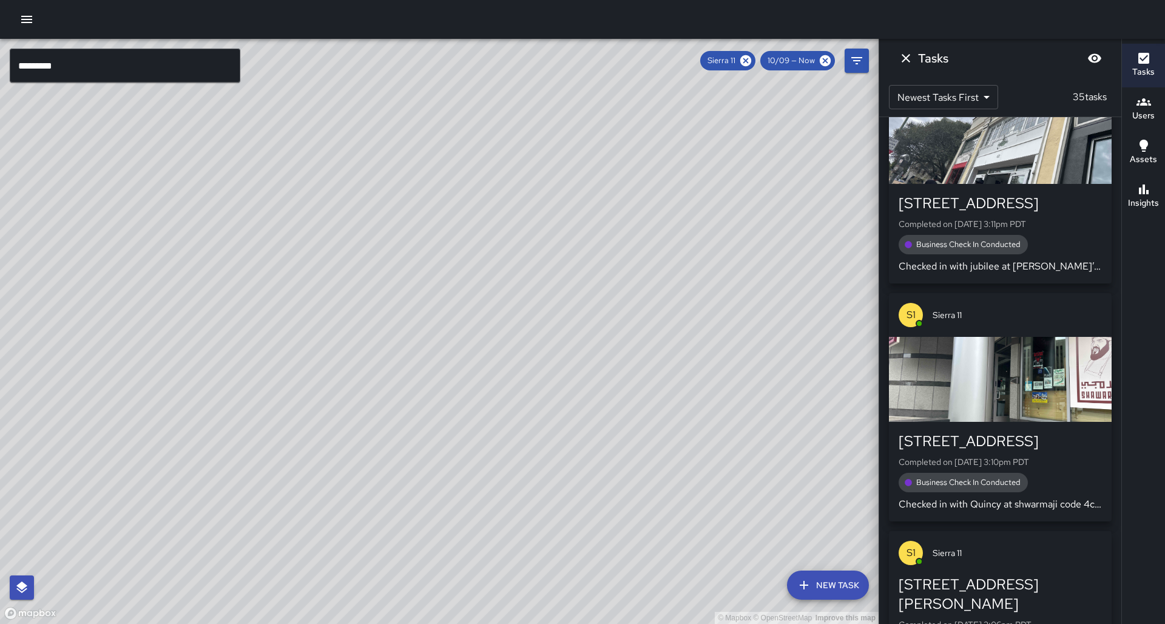
click at [171, 55] on input "*********" at bounding box center [125, 66] width 231 height 34
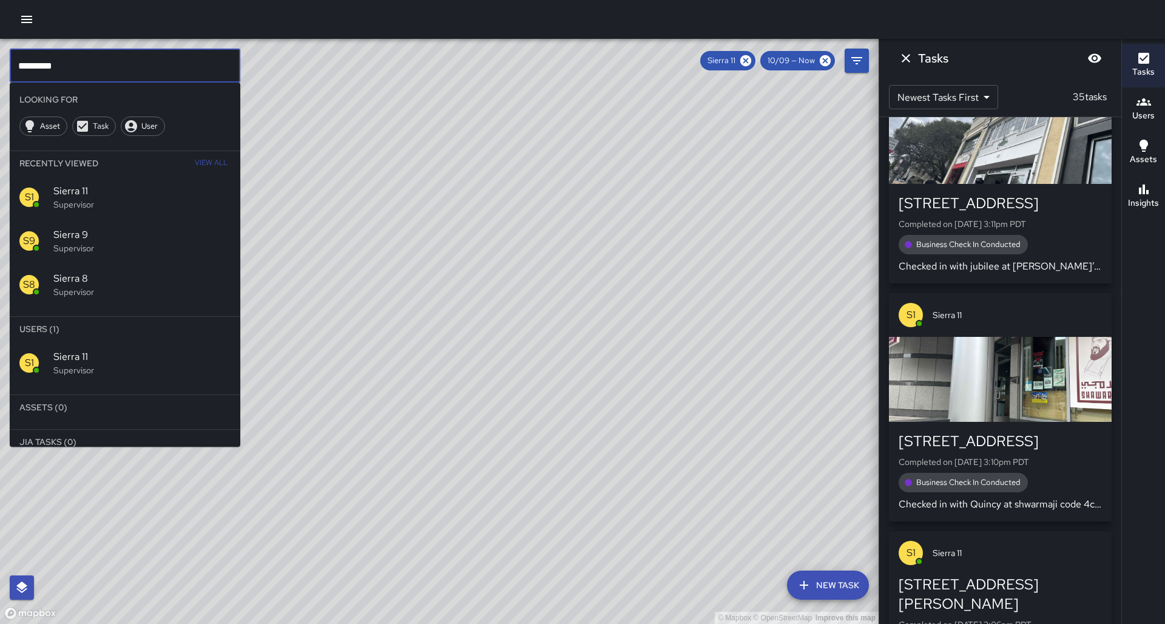
drag, startPoint x: 166, startPoint y: 66, endPoint x: 140, endPoint y: 270, distance: 205.5
click at [166, 66] on input "*********" at bounding box center [125, 66] width 231 height 34
type input "*********"
click at [751, 58] on icon at bounding box center [745, 60] width 11 height 11
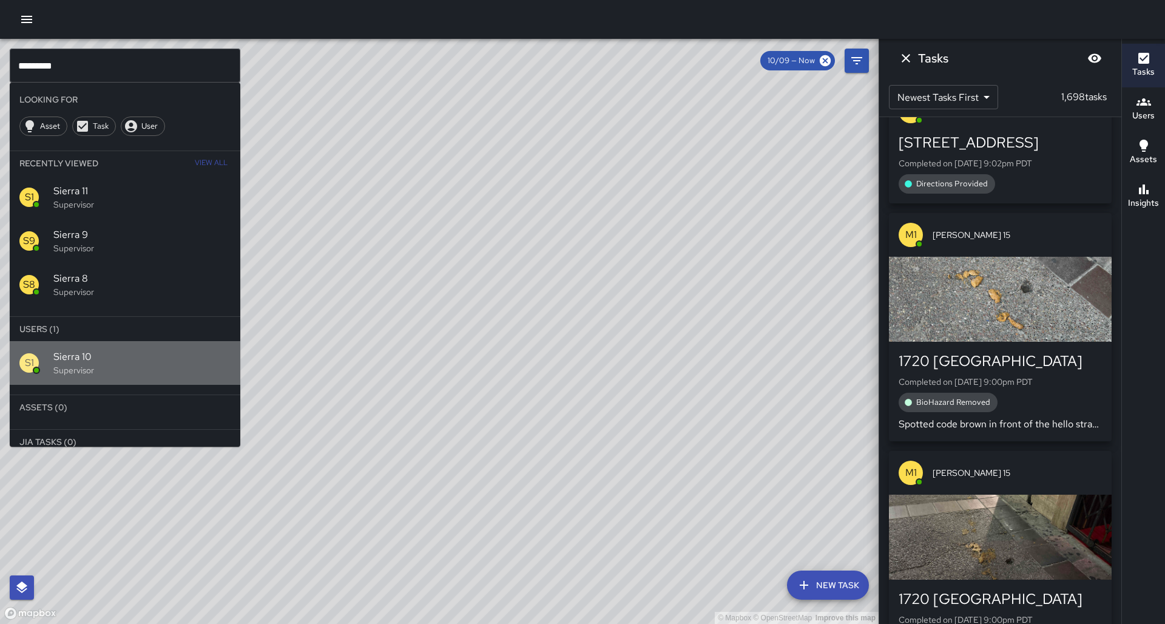
click at [126, 350] on span "Sierra 10" at bounding box center [141, 357] width 177 height 15
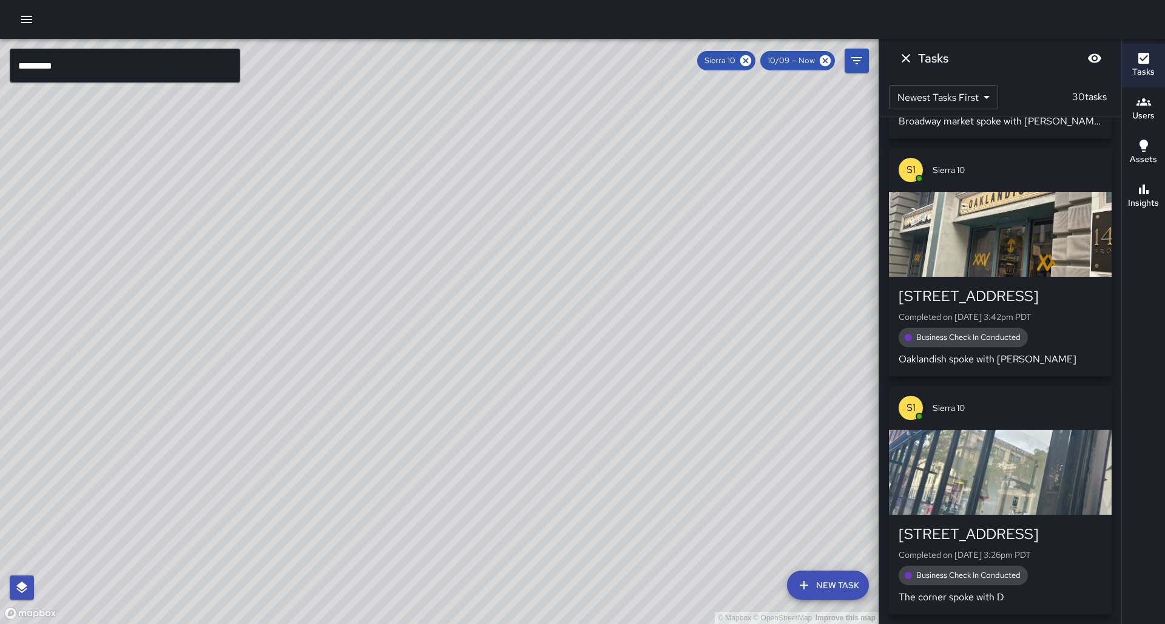
scroll to position [6318, 0]
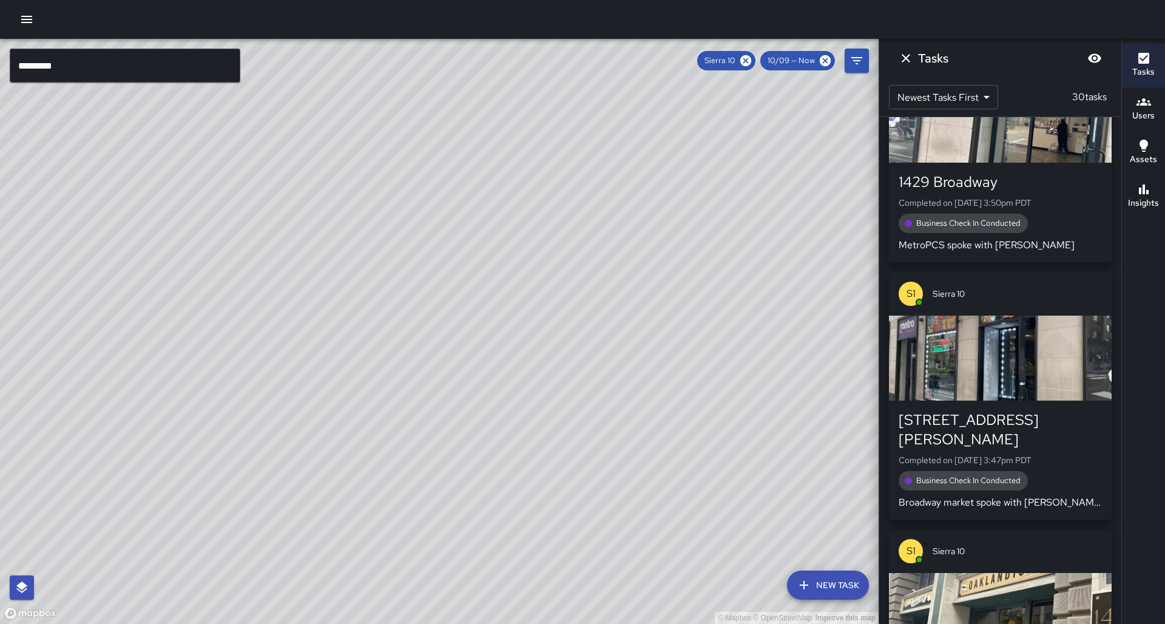
drag, startPoint x: 210, startPoint y: 360, endPoint x: 304, endPoint y: 93, distance: 282.6
click at [307, 89] on div "© Mapbox © OpenStreetMap Improve this map" at bounding box center [439, 331] width 879 height 585
